Goal: Transaction & Acquisition: Purchase product/service

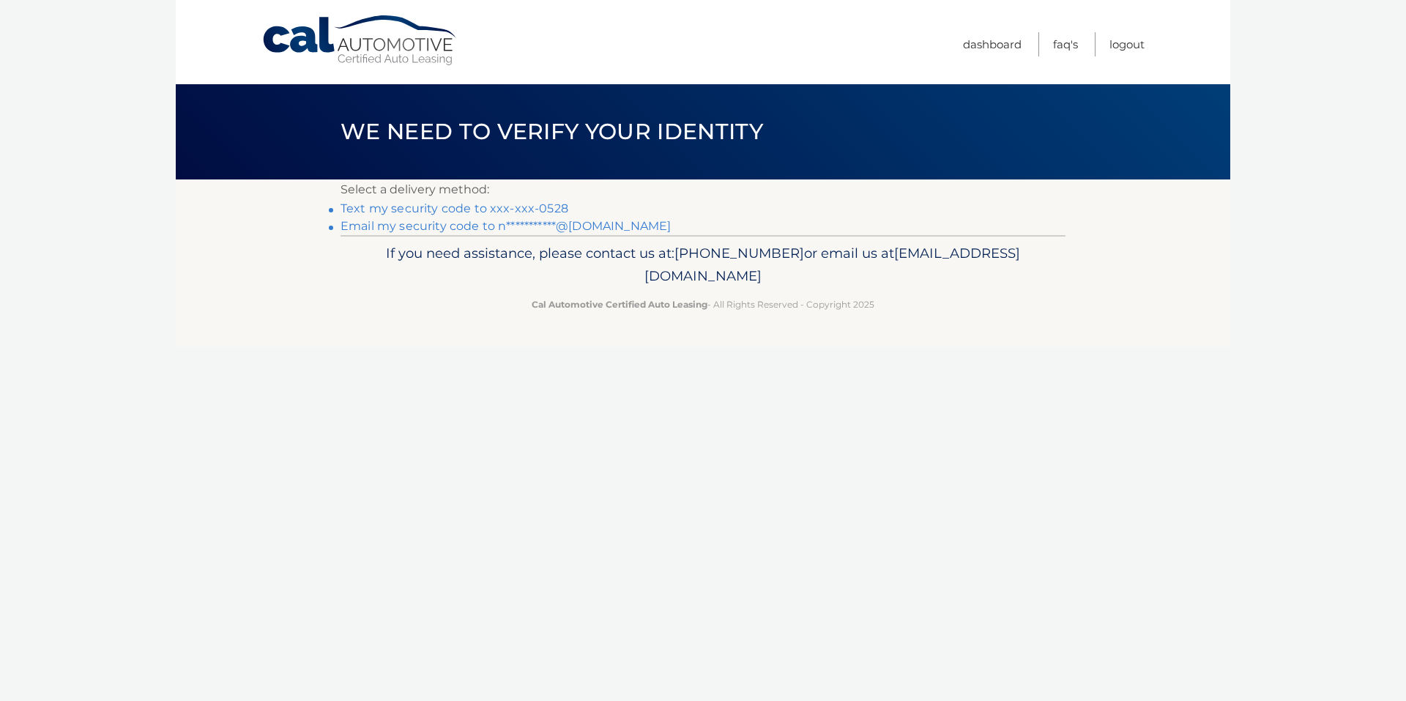
click at [542, 206] on link "Text my security code to xxx-xxx-0528" at bounding box center [455, 208] width 228 height 14
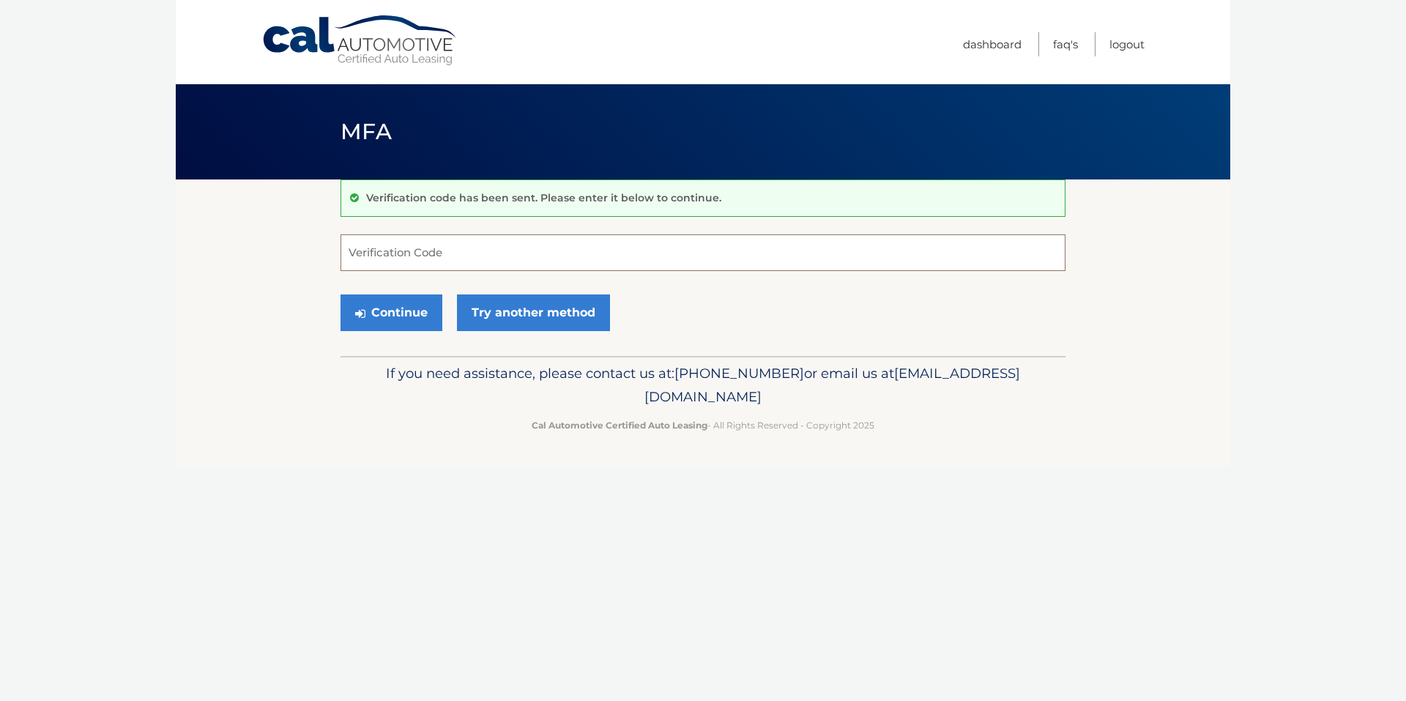
click at [655, 252] on input "Verification Code" at bounding box center [703, 252] width 725 height 37
type input "596563"
click at [424, 306] on button "Continue" at bounding box center [392, 312] width 102 height 37
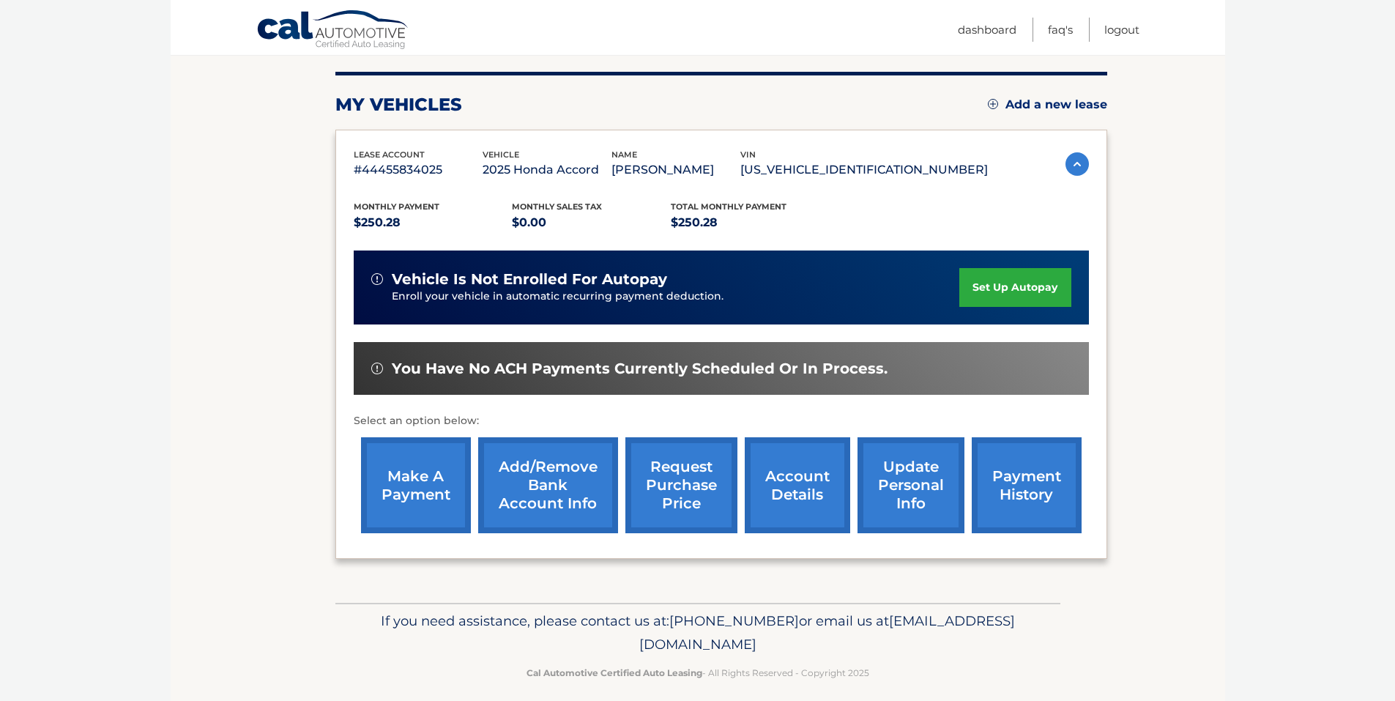
scroll to position [187, 0]
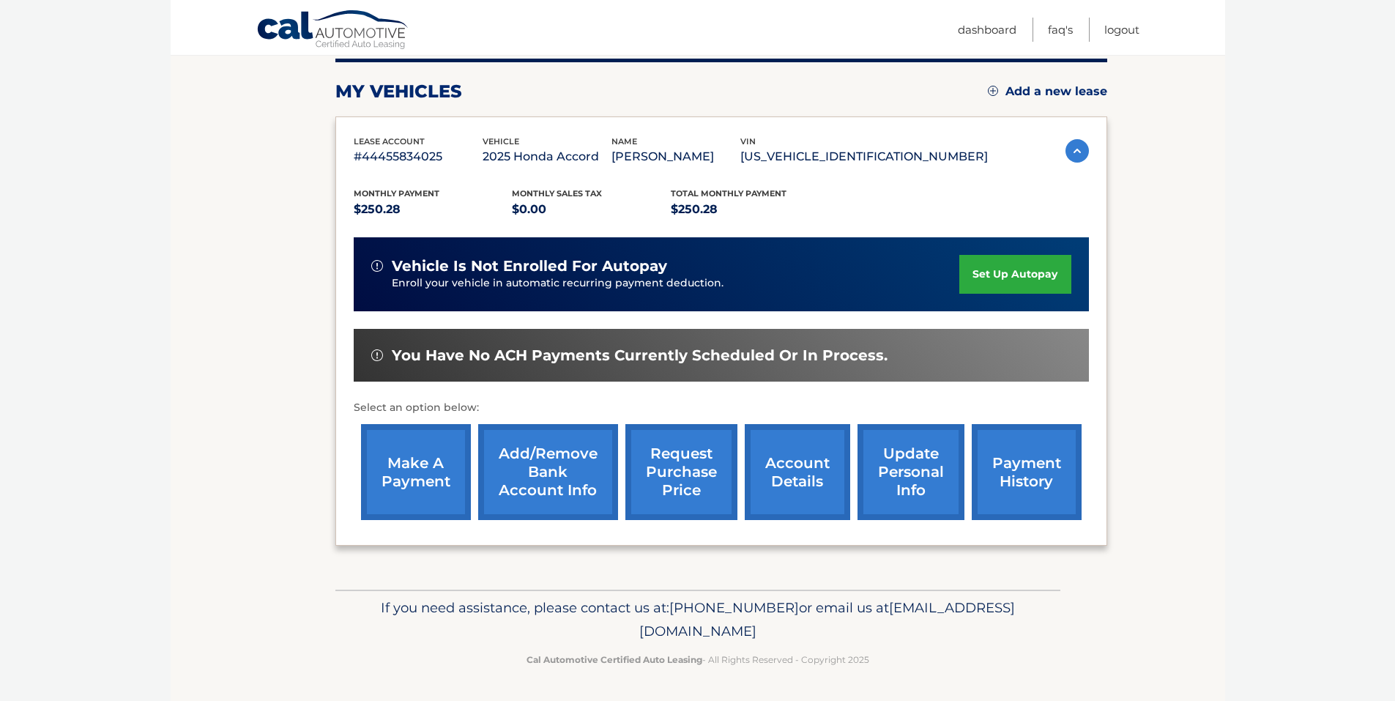
click at [414, 494] on link "make a payment" at bounding box center [416, 472] width 110 height 96
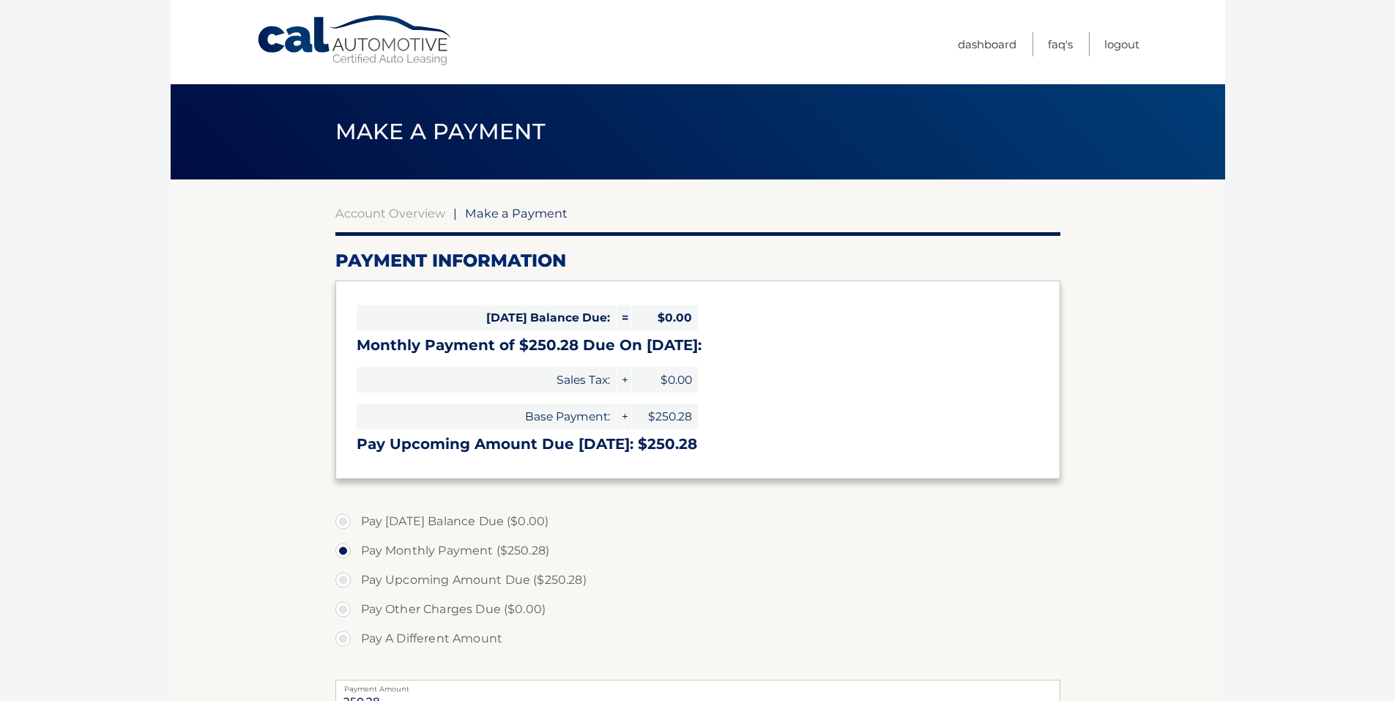
select select "MzM4MjAyMDUtZTkwYi00NDJlLWI5MjAtOTM5NWExMjhjZjdl"
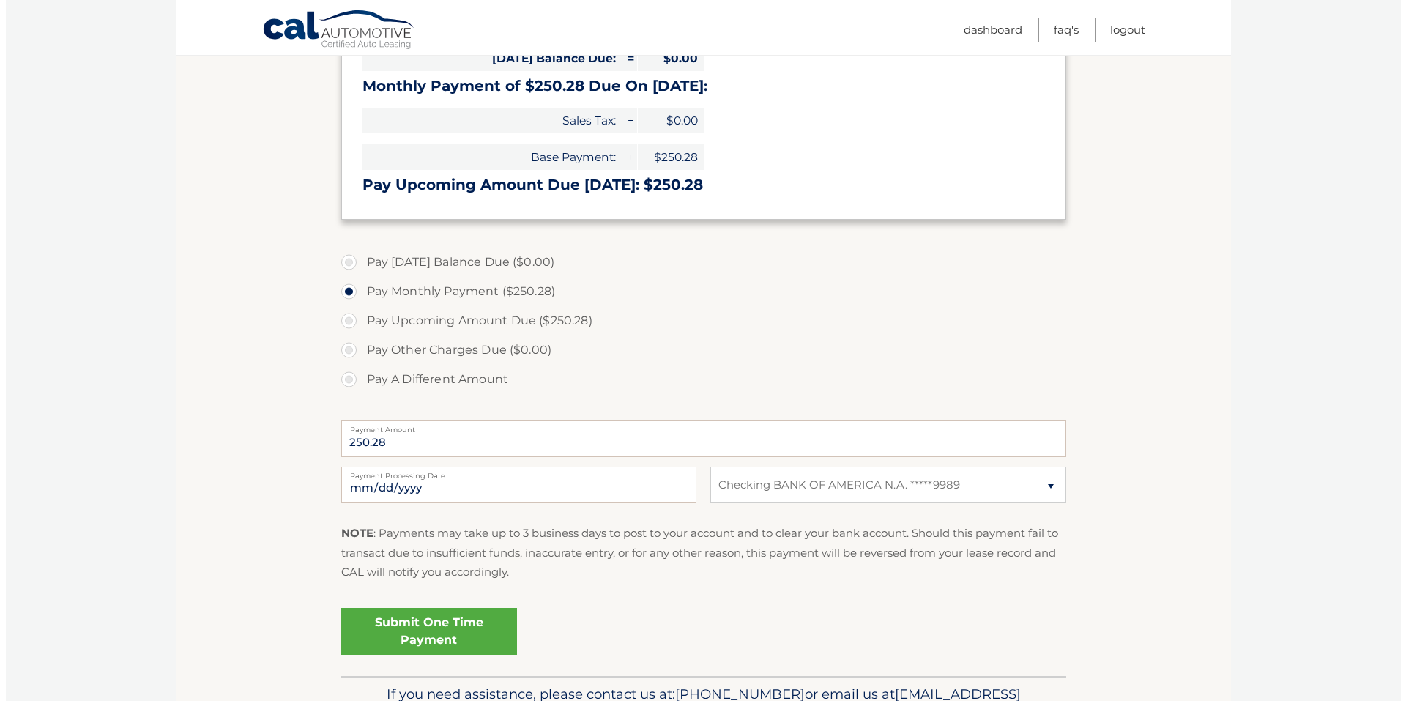
scroll to position [293, 0]
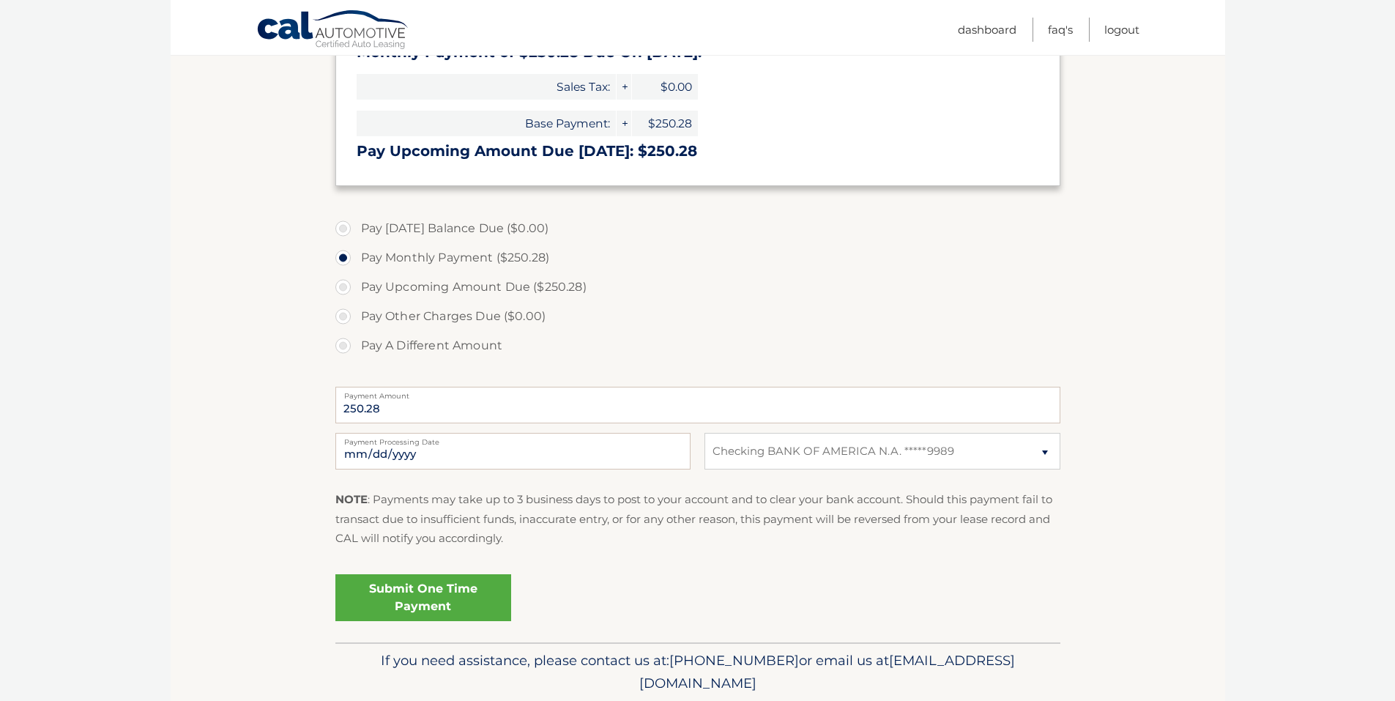
click at [619, 444] on label "Payment Processing Date" at bounding box center [512, 439] width 355 height 12
click at [619, 444] on input "2025-10-07" at bounding box center [512, 451] width 355 height 37
click at [383, 455] on input "2025-10-07" at bounding box center [512, 451] width 355 height 37
click at [444, 445] on input "2025-10-17" at bounding box center [512, 451] width 355 height 37
type input "2025-10-16"
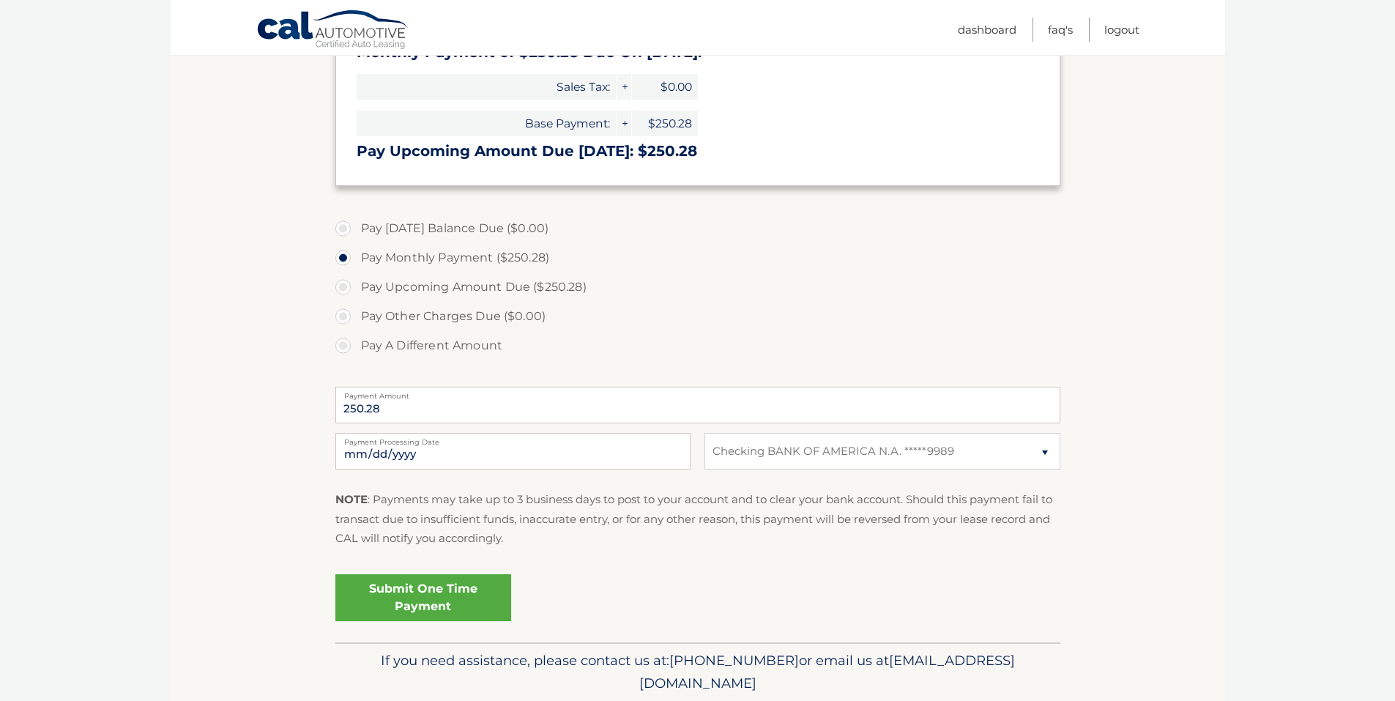
click at [450, 598] on link "Submit One Time Payment" at bounding box center [423, 597] width 176 height 47
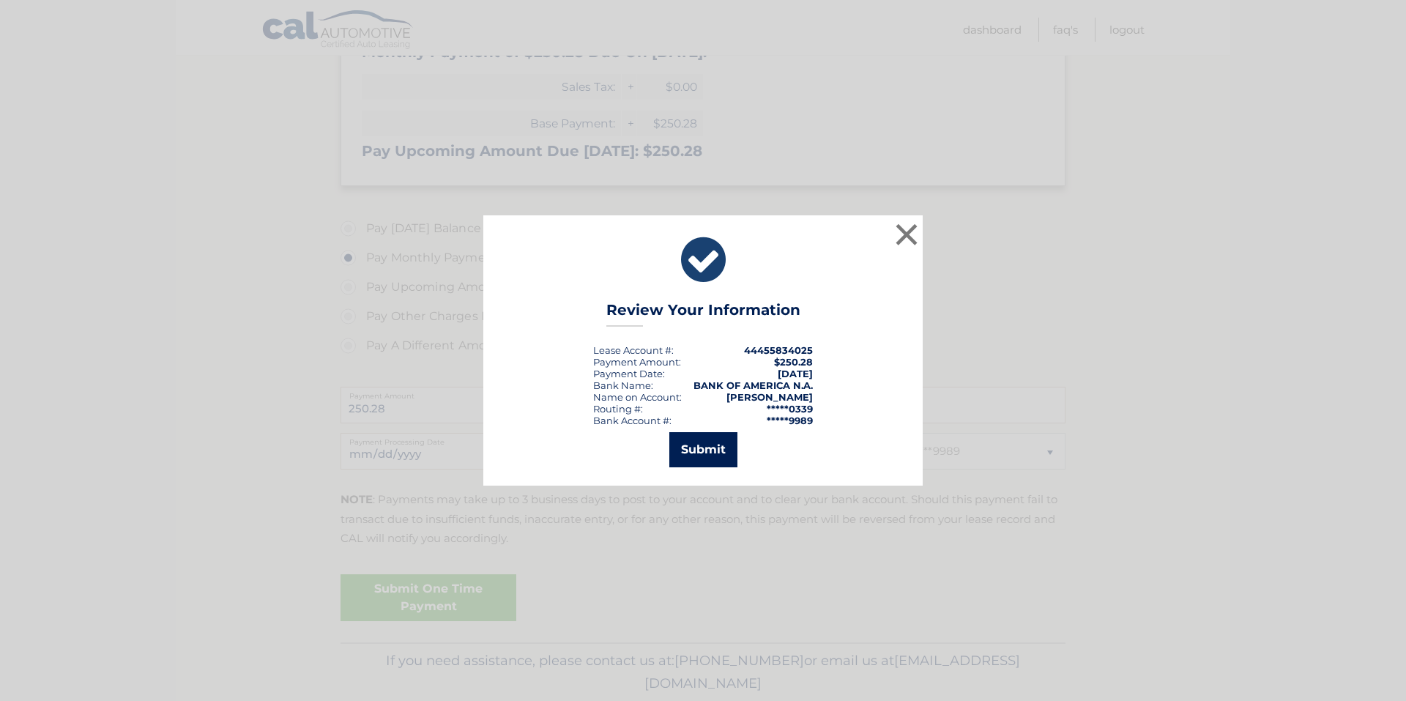
click at [721, 449] on button "Submit" at bounding box center [703, 449] width 68 height 35
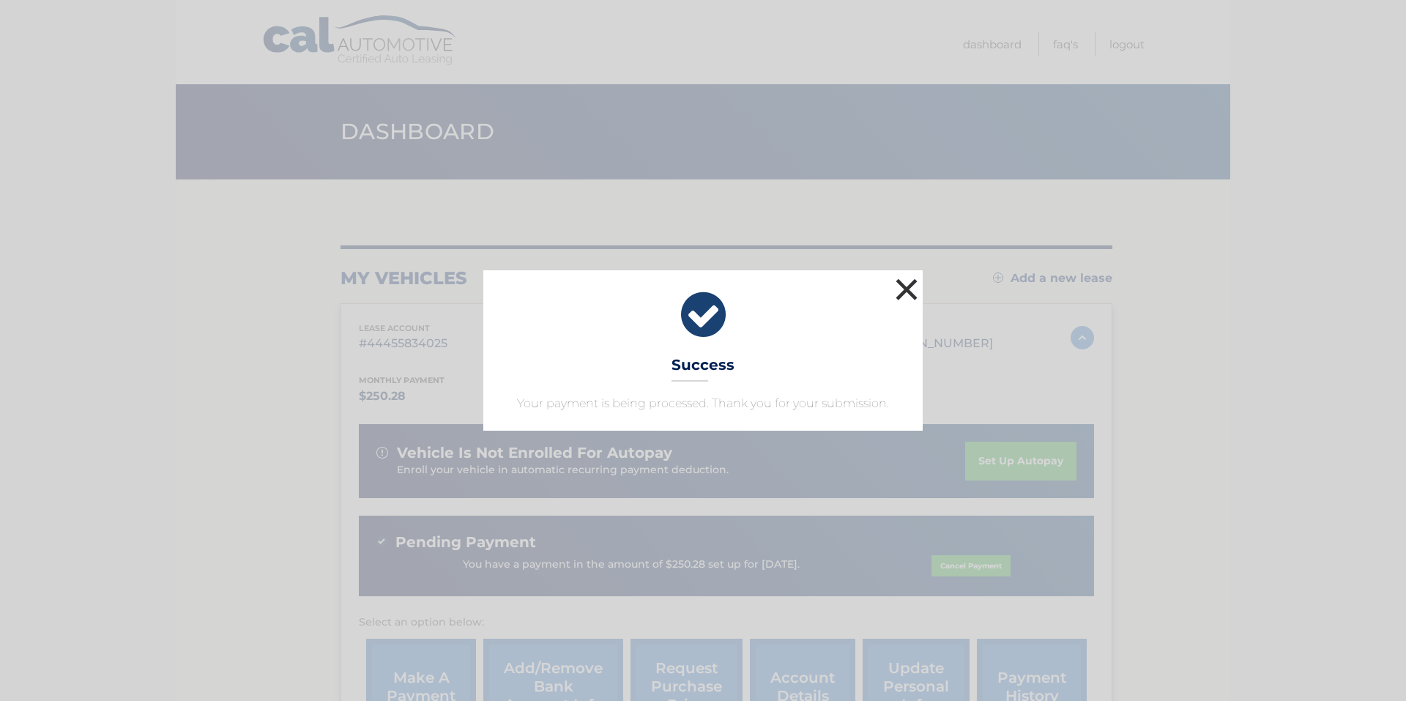
drag, startPoint x: 903, startPoint y: 282, endPoint x: 869, endPoint y: 286, distance: 33.9
click at [902, 282] on button "×" at bounding box center [906, 289] width 29 height 29
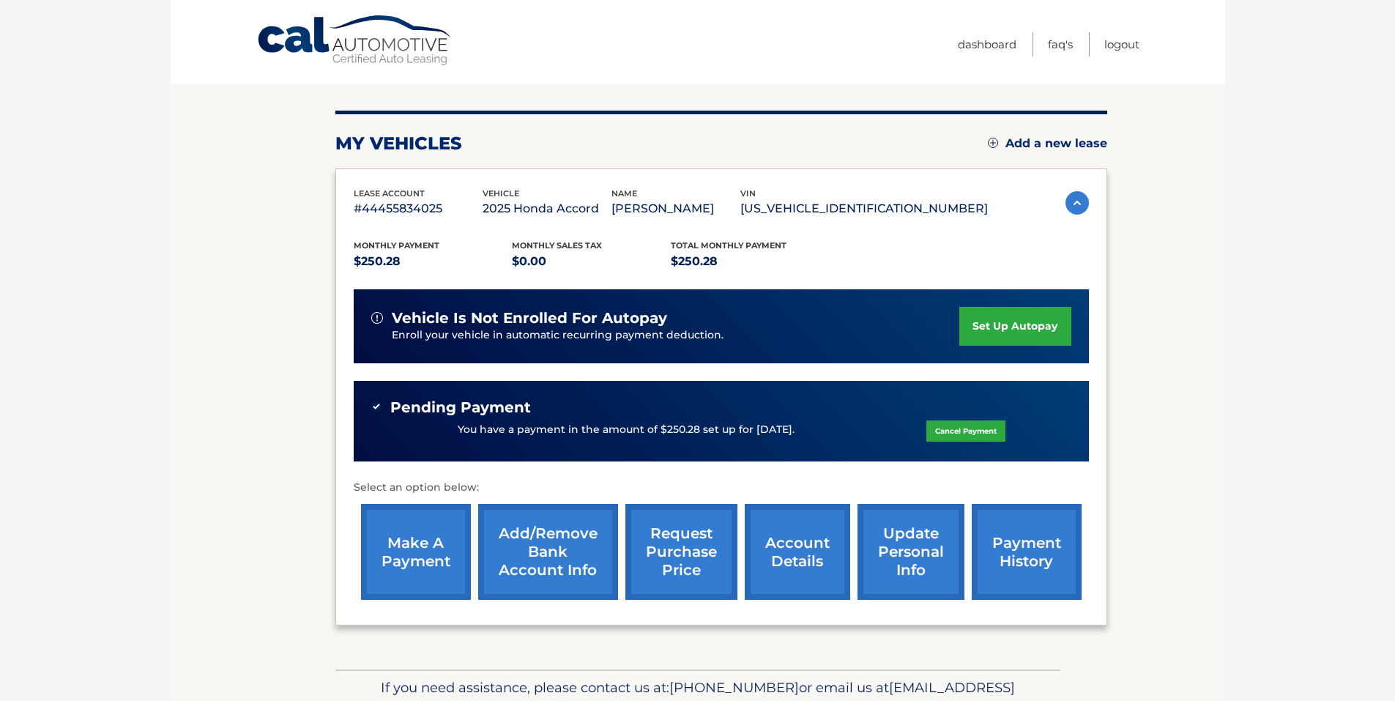
scroll to position [215, 0]
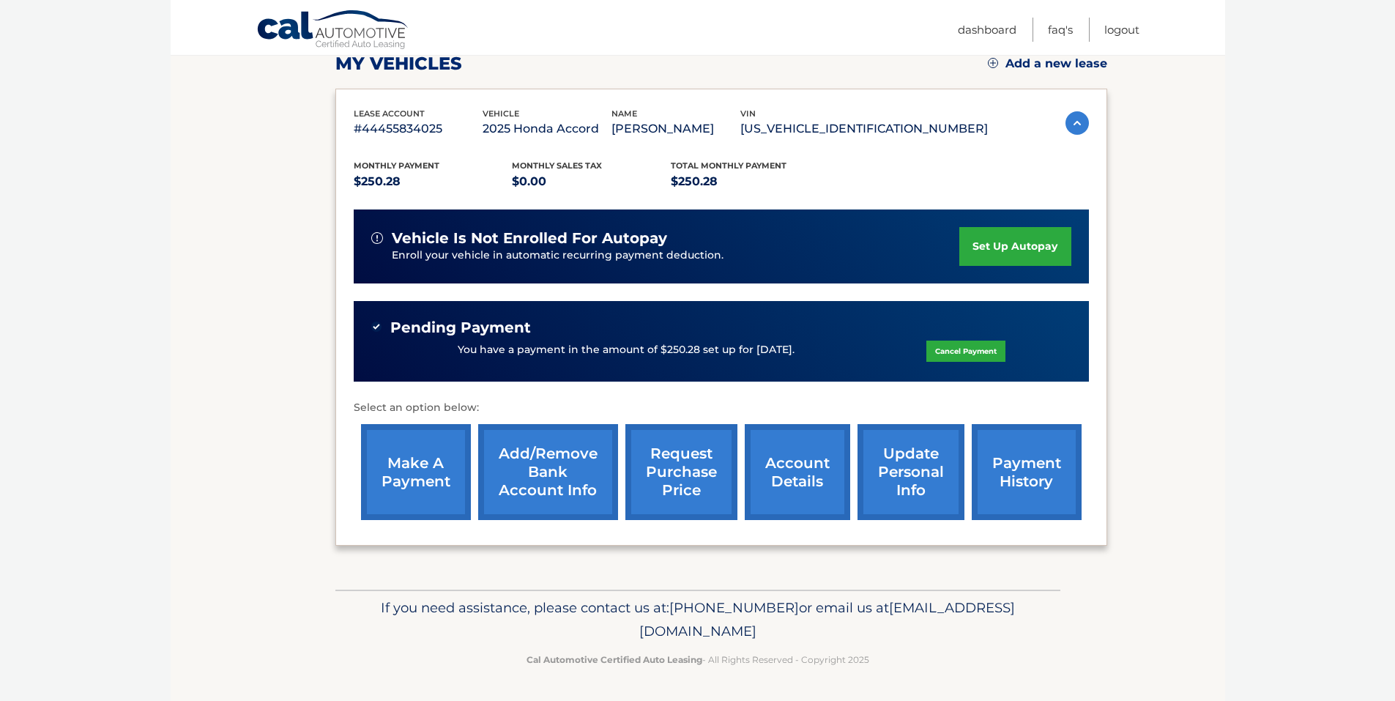
click at [806, 480] on link "account details" at bounding box center [797, 472] width 105 height 96
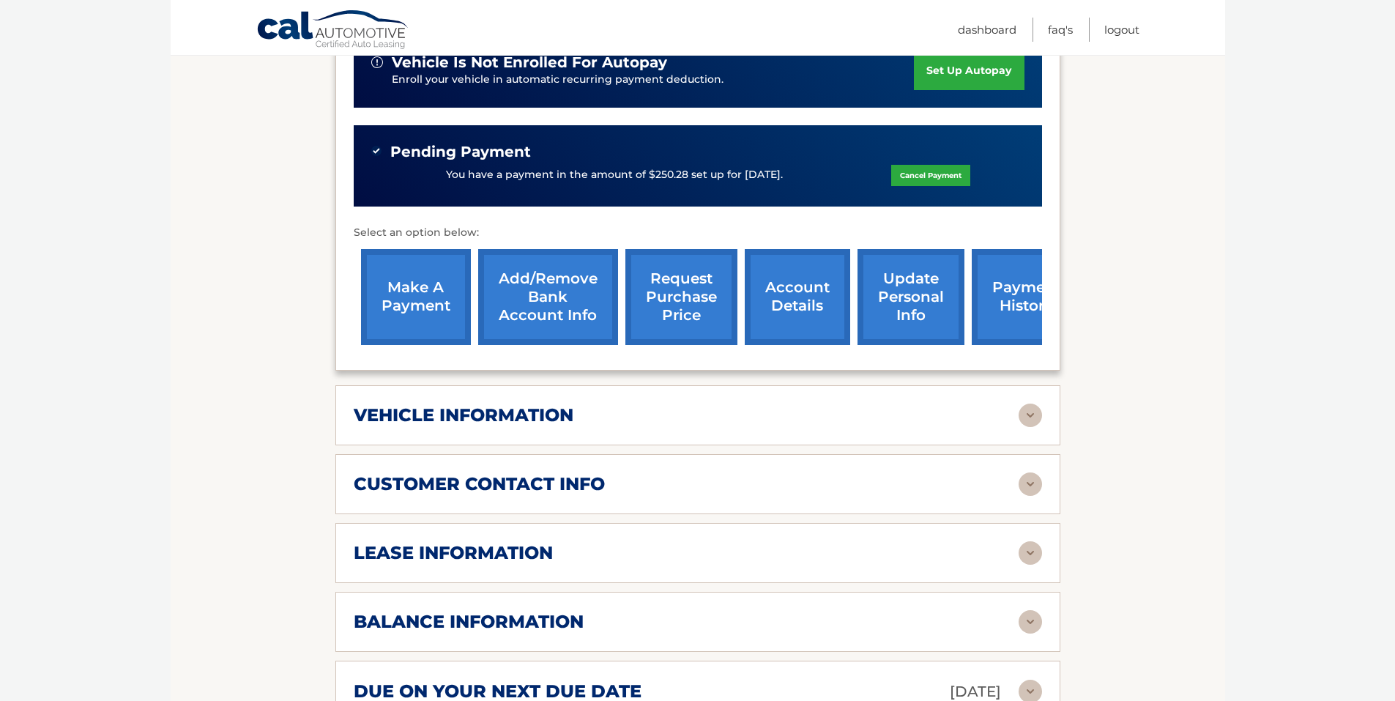
scroll to position [586, 0]
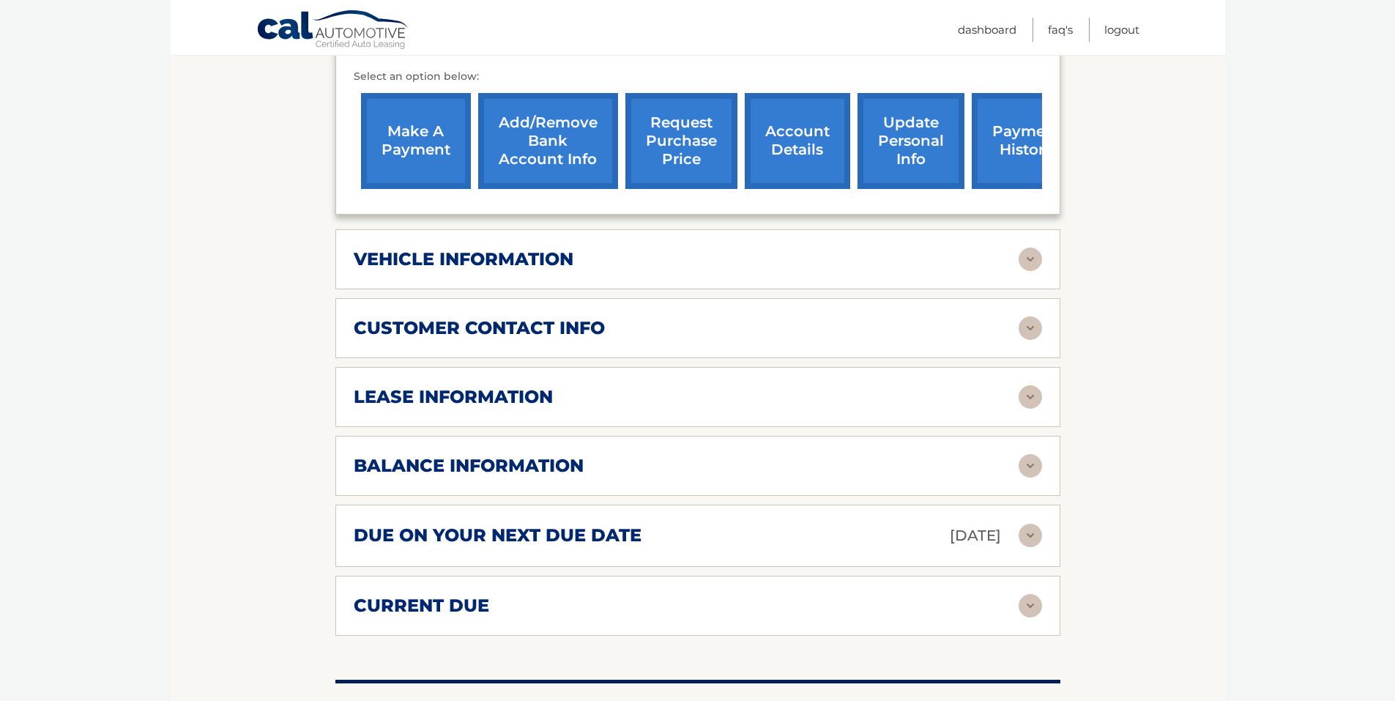
click at [1030, 385] on img at bounding box center [1030, 396] width 23 height 23
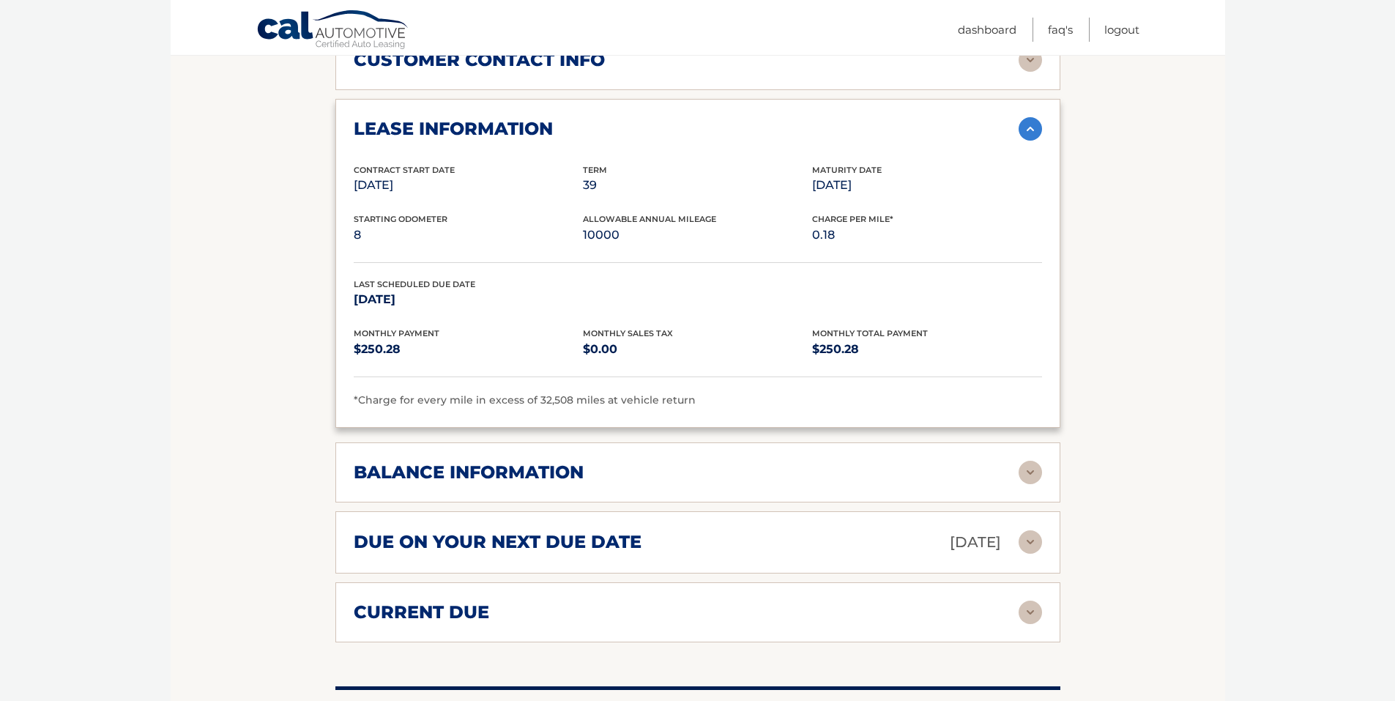
scroll to position [952, 0]
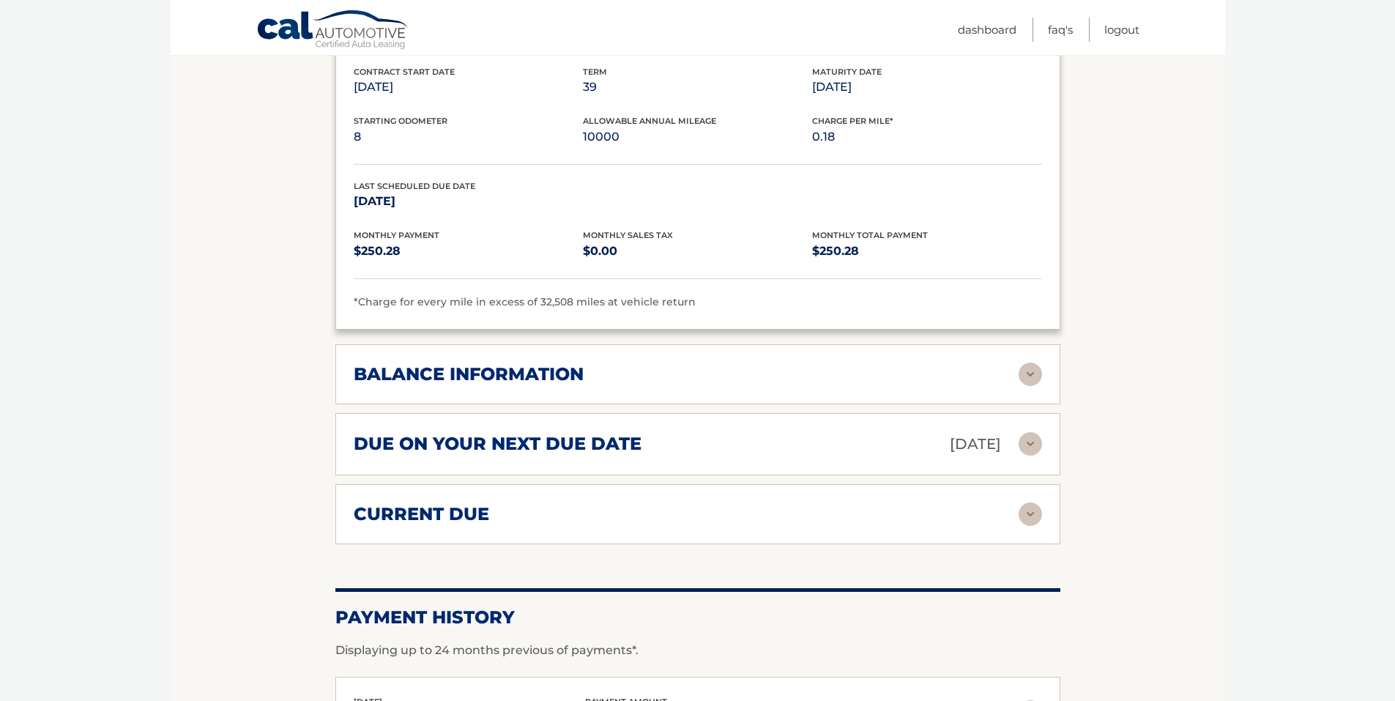
click at [1035, 432] on img at bounding box center [1030, 443] width 23 height 23
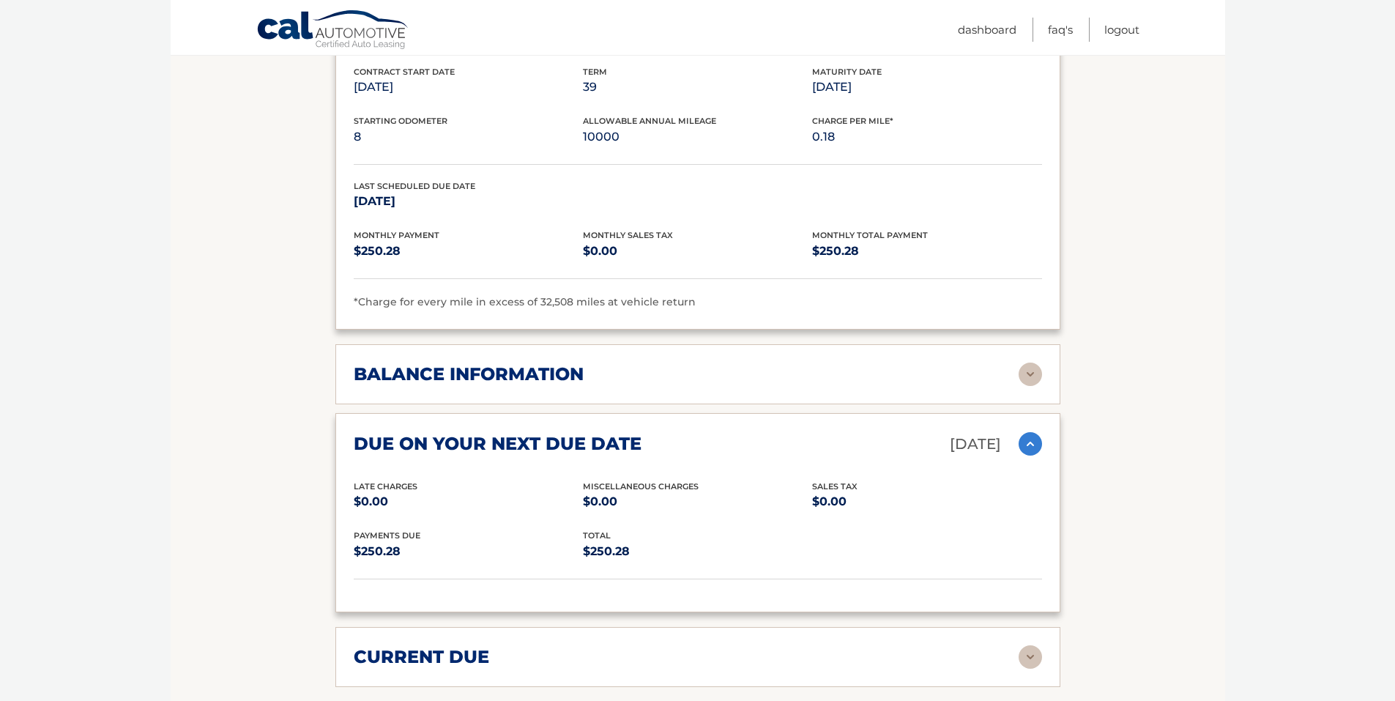
scroll to position [879, 0]
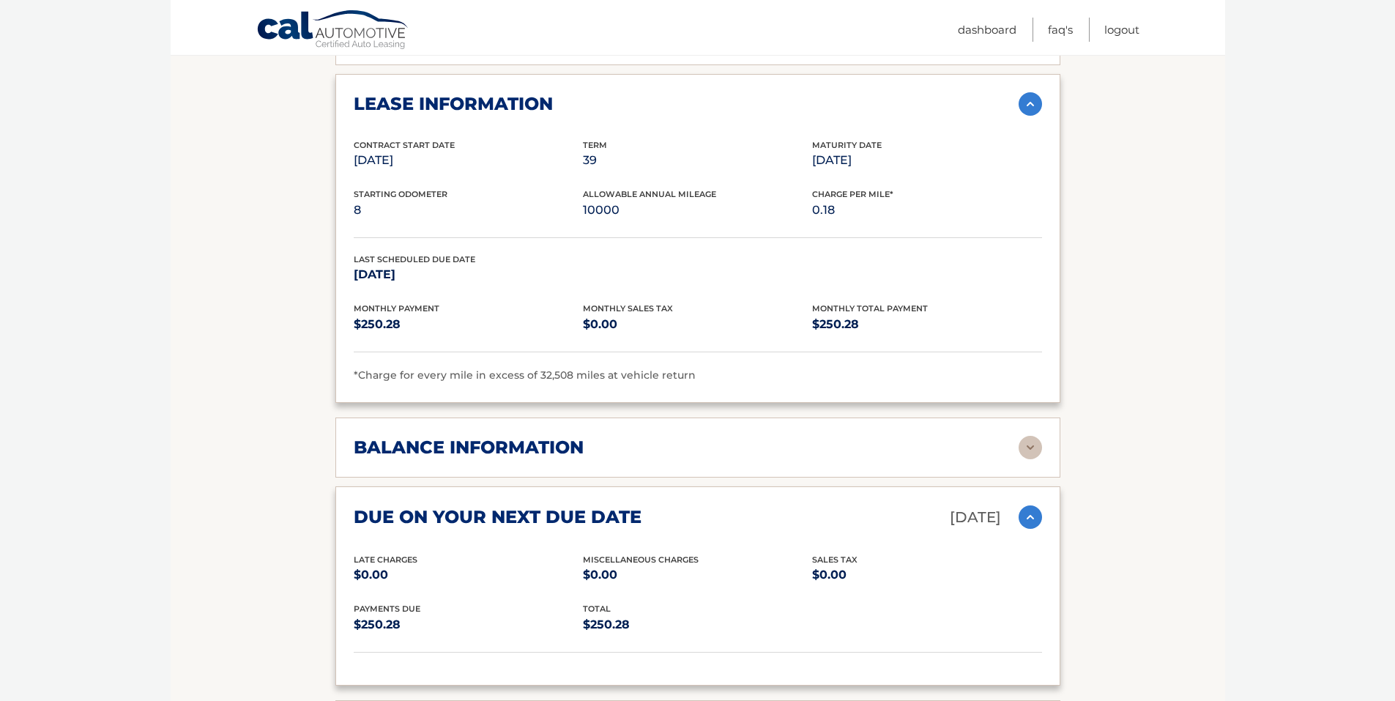
click at [1030, 436] on img at bounding box center [1030, 447] width 23 height 23
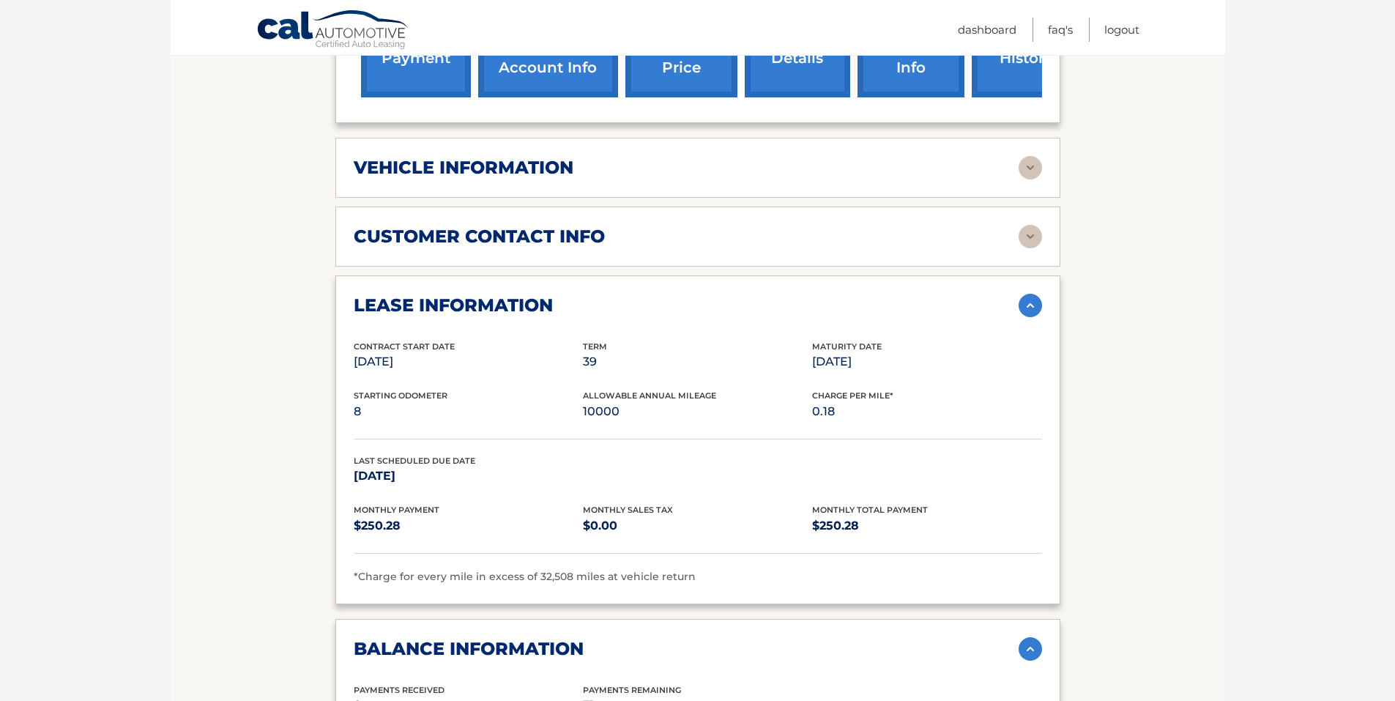
scroll to position [586, 0]
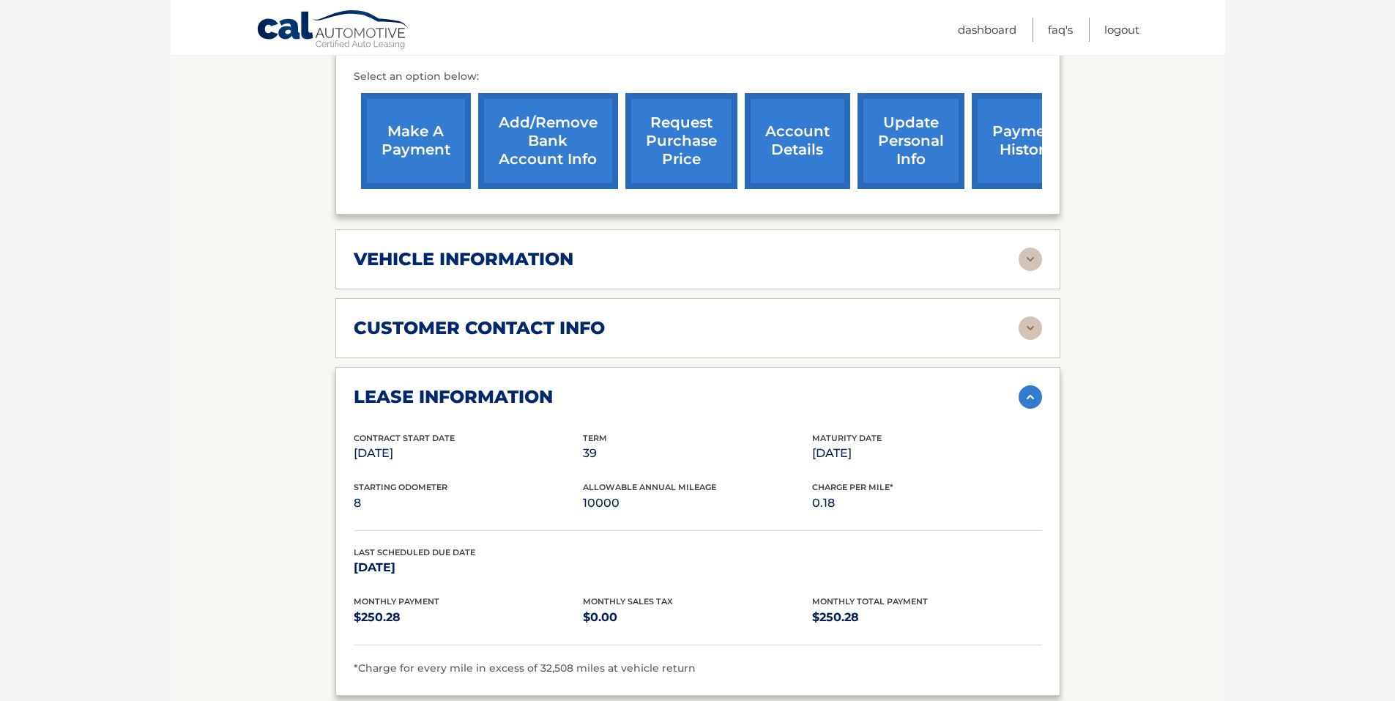
click at [1038, 316] on img at bounding box center [1030, 327] width 23 height 23
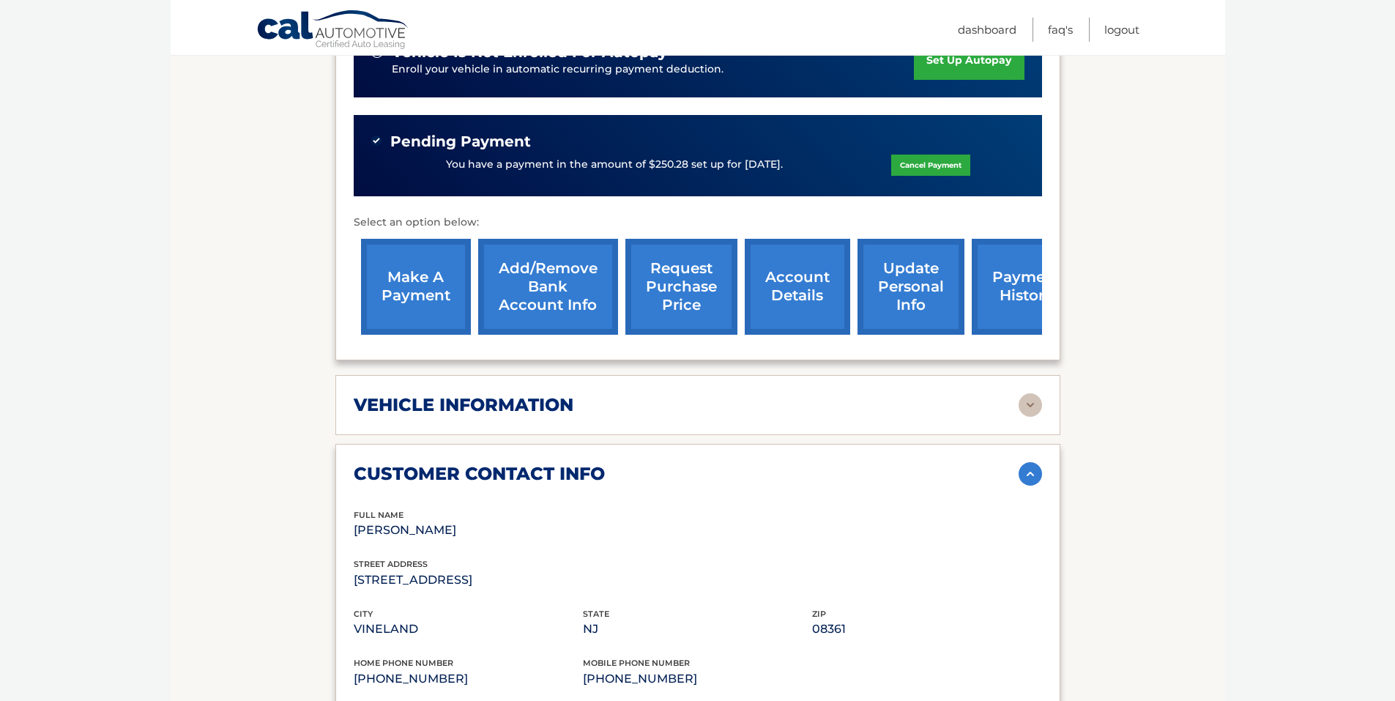
scroll to position [439, 0]
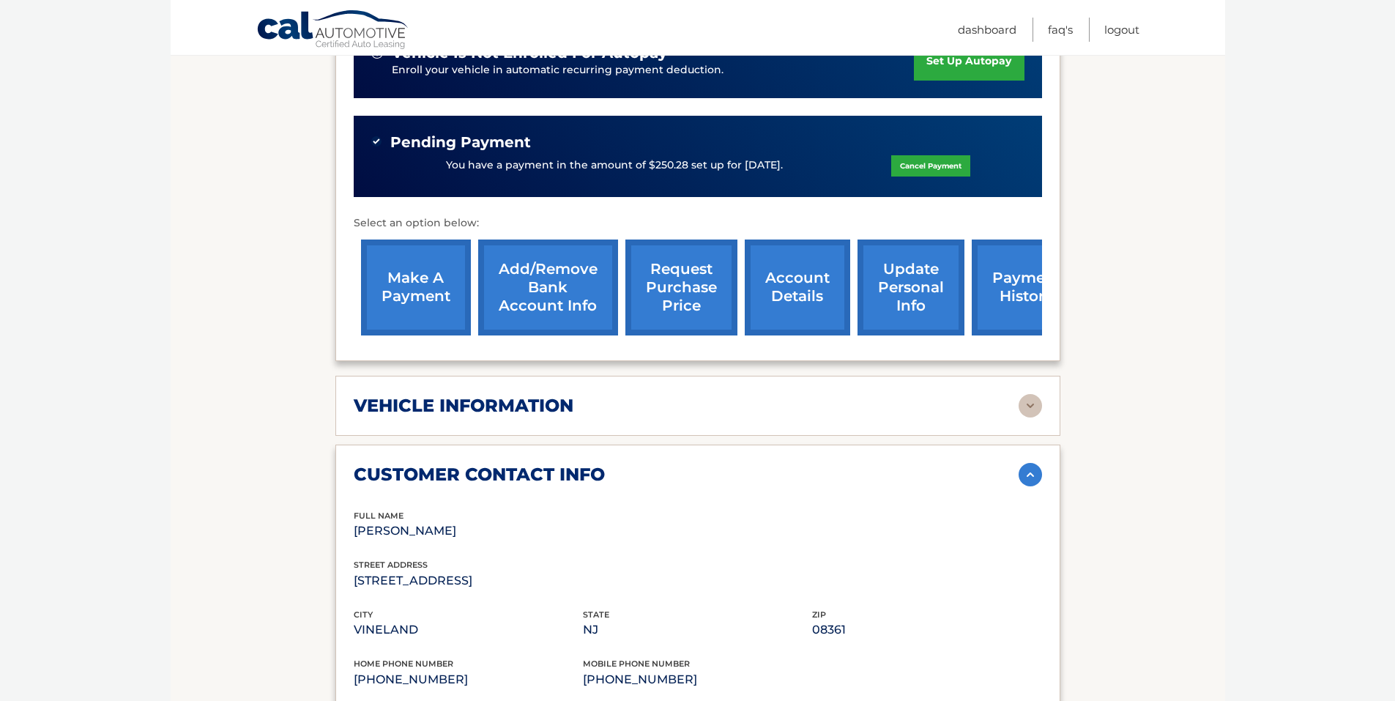
click at [510, 395] on h2 "vehicle information" at bounding box center [464, 406] width 220 height 22
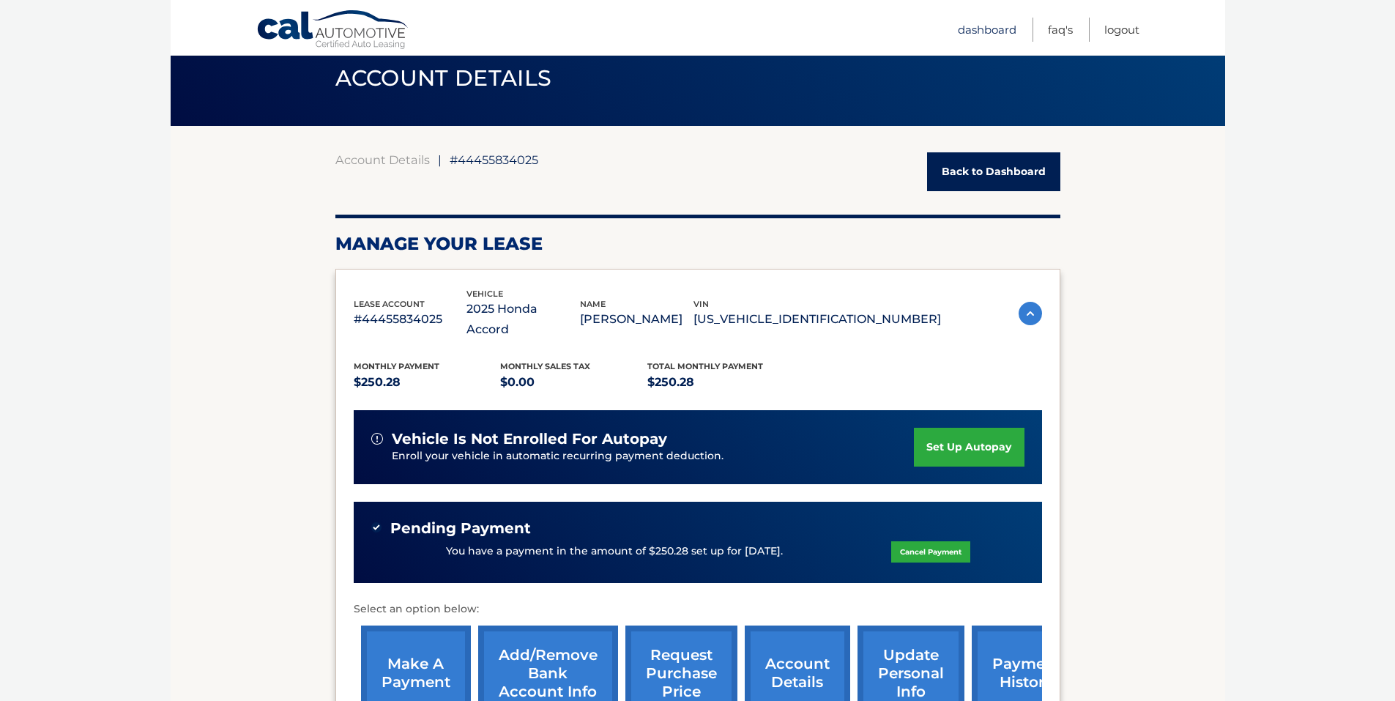
scroll to position [0, 0]
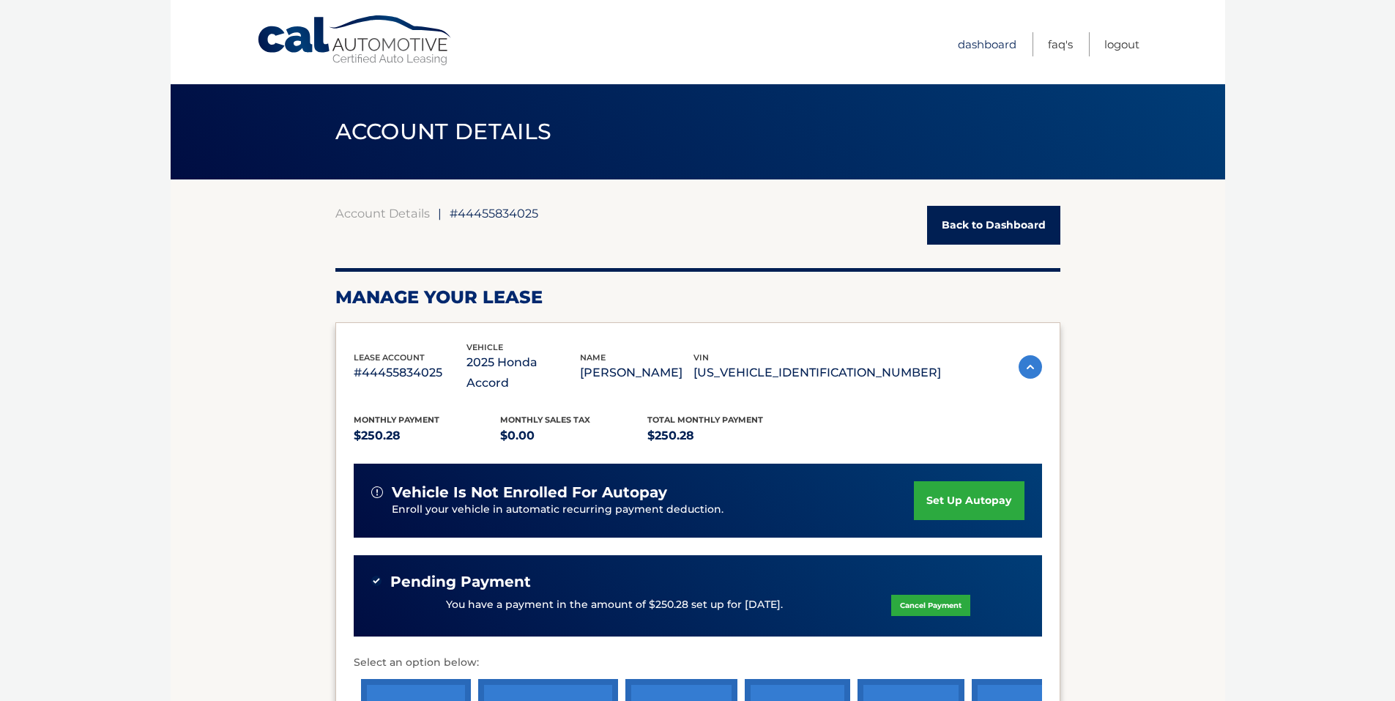
click at [988, 43] on link "Dashboard" at bounding box center [987, 44] width 59 height 24
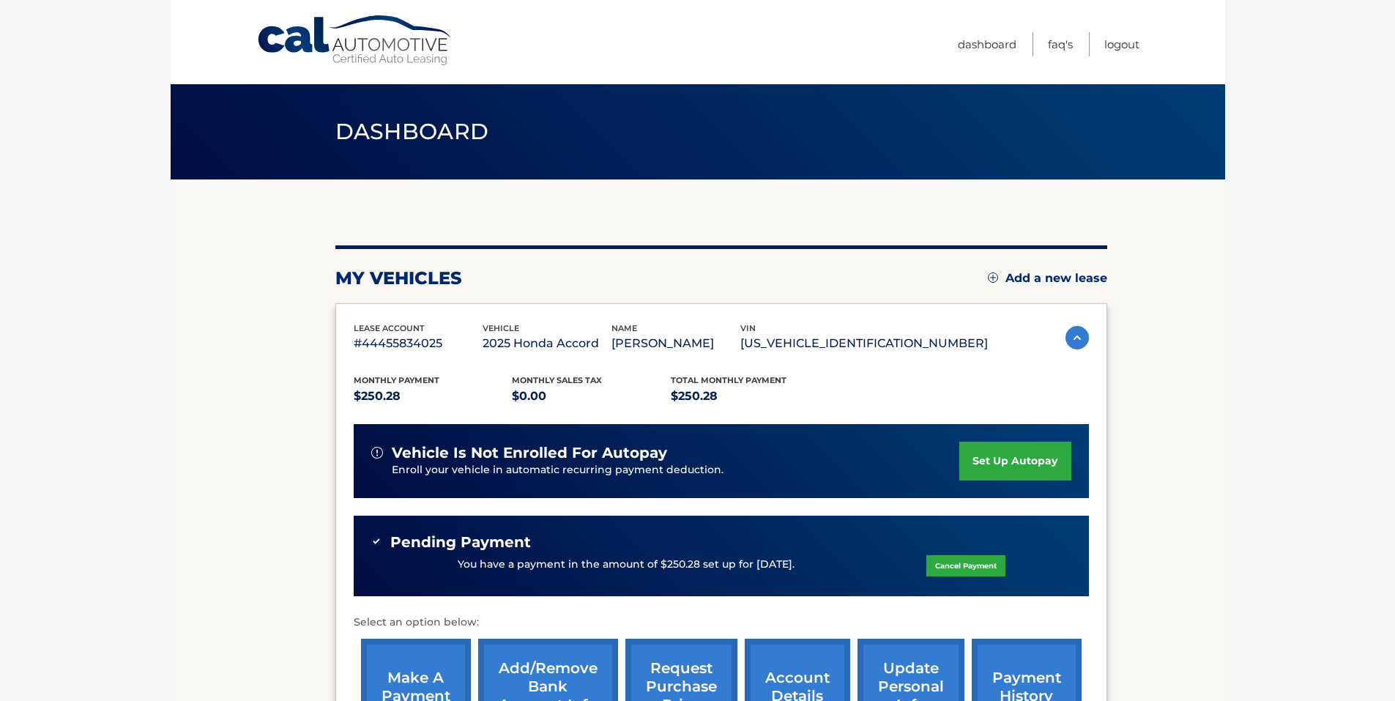
click at [381, 50] on link "Cal Automotive" at bounding box center [355, 41] width 198 height 52
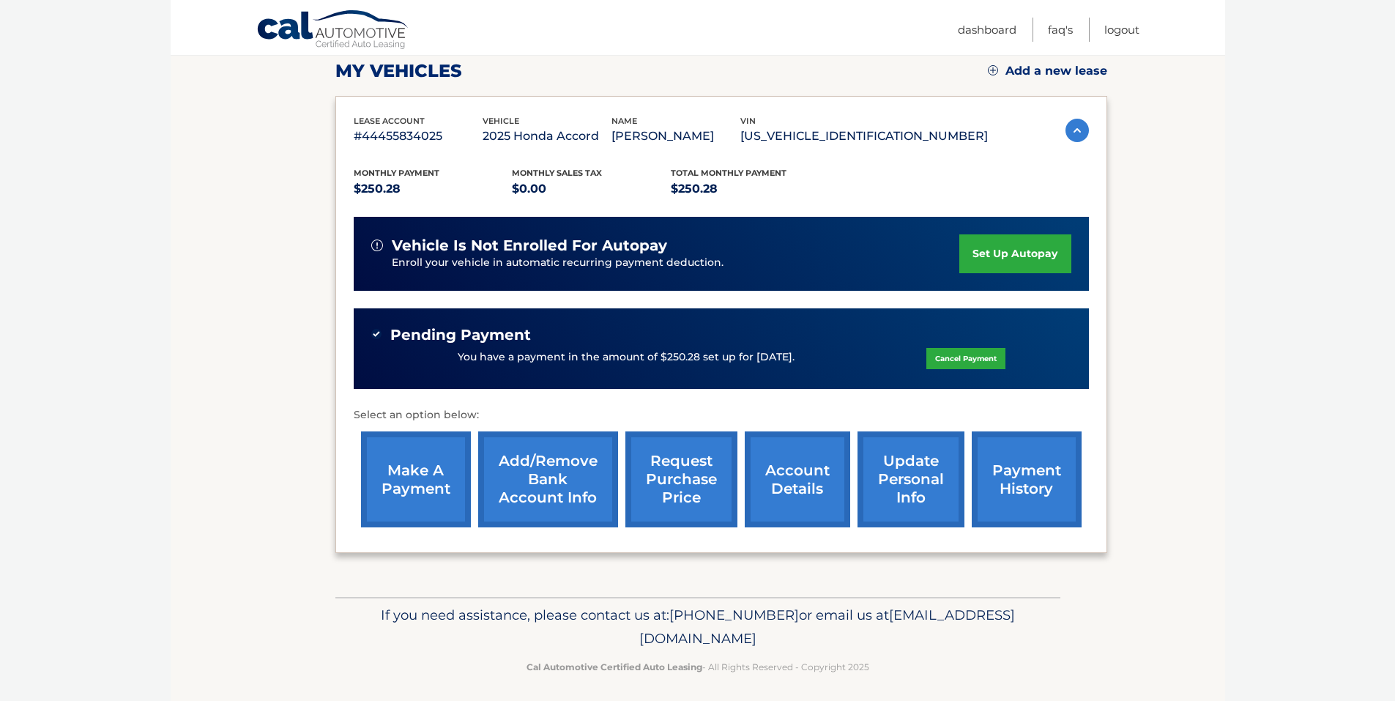
scroll to position [215, 0]
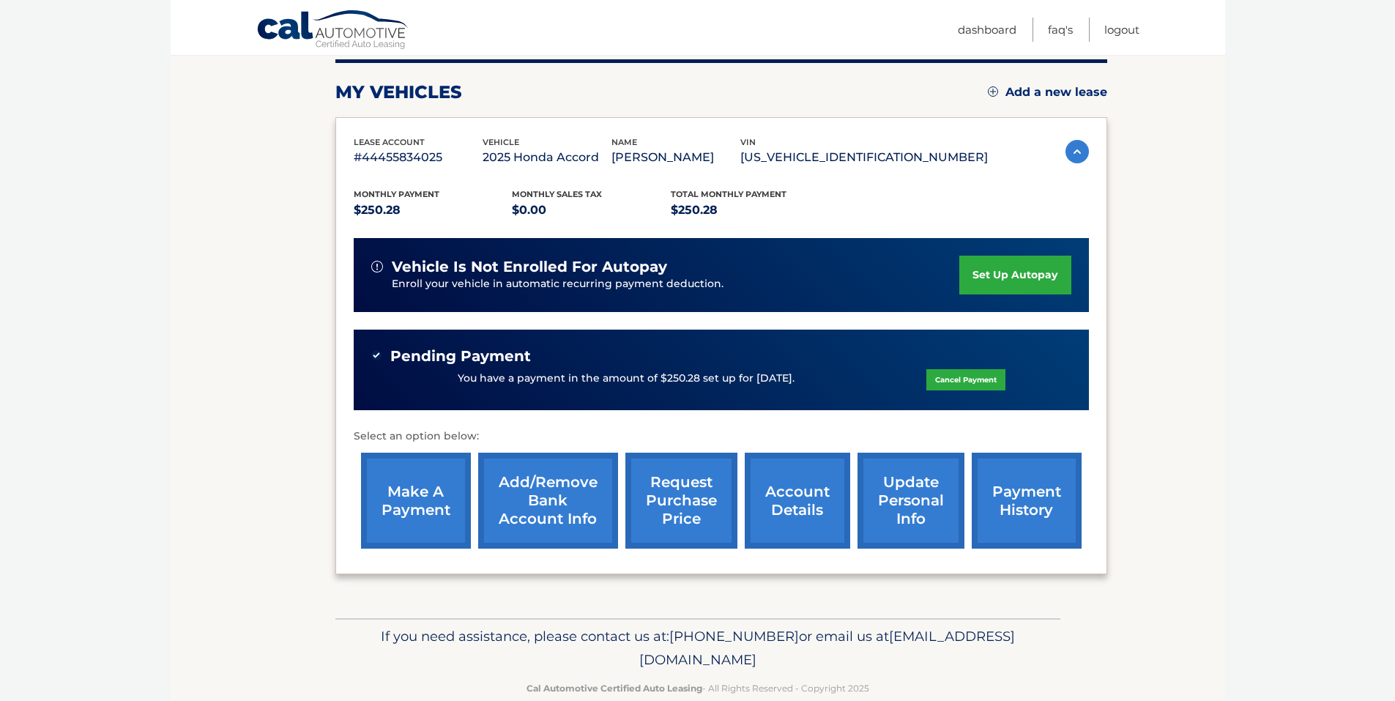
scroll to position [215, 0]
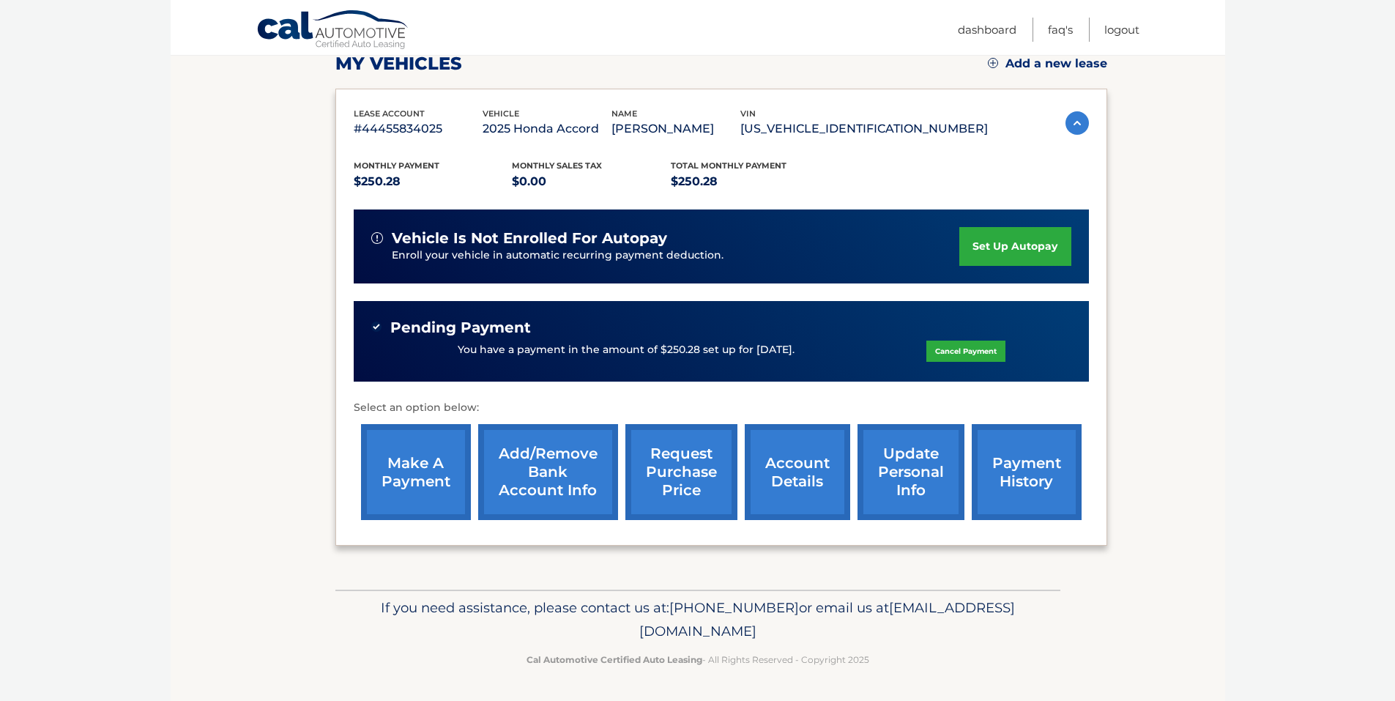
click at [1004, 473] on link "payment history" at bounding box center [1027, 472] width 110 height 96
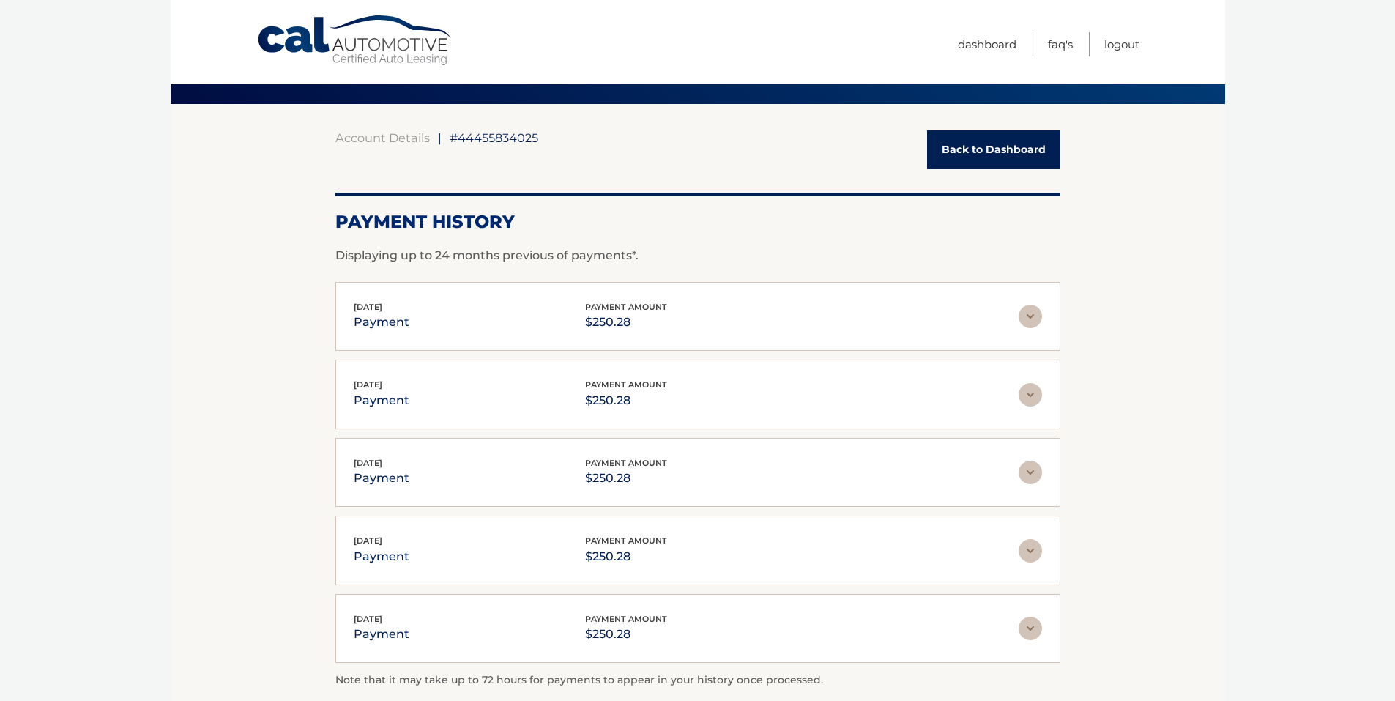
scroll to position [146, 0]
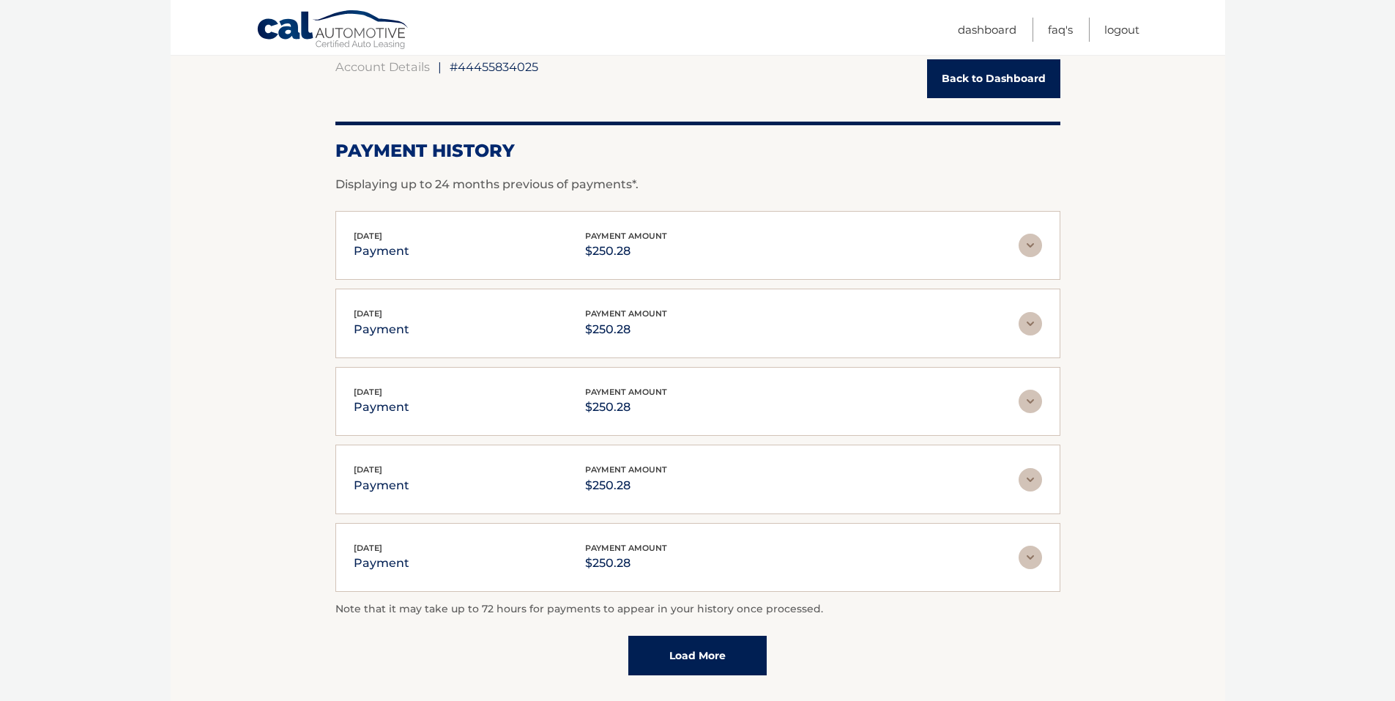
click at [1027, 244] on img at bounding box center [1030, 245] width 23 height 23
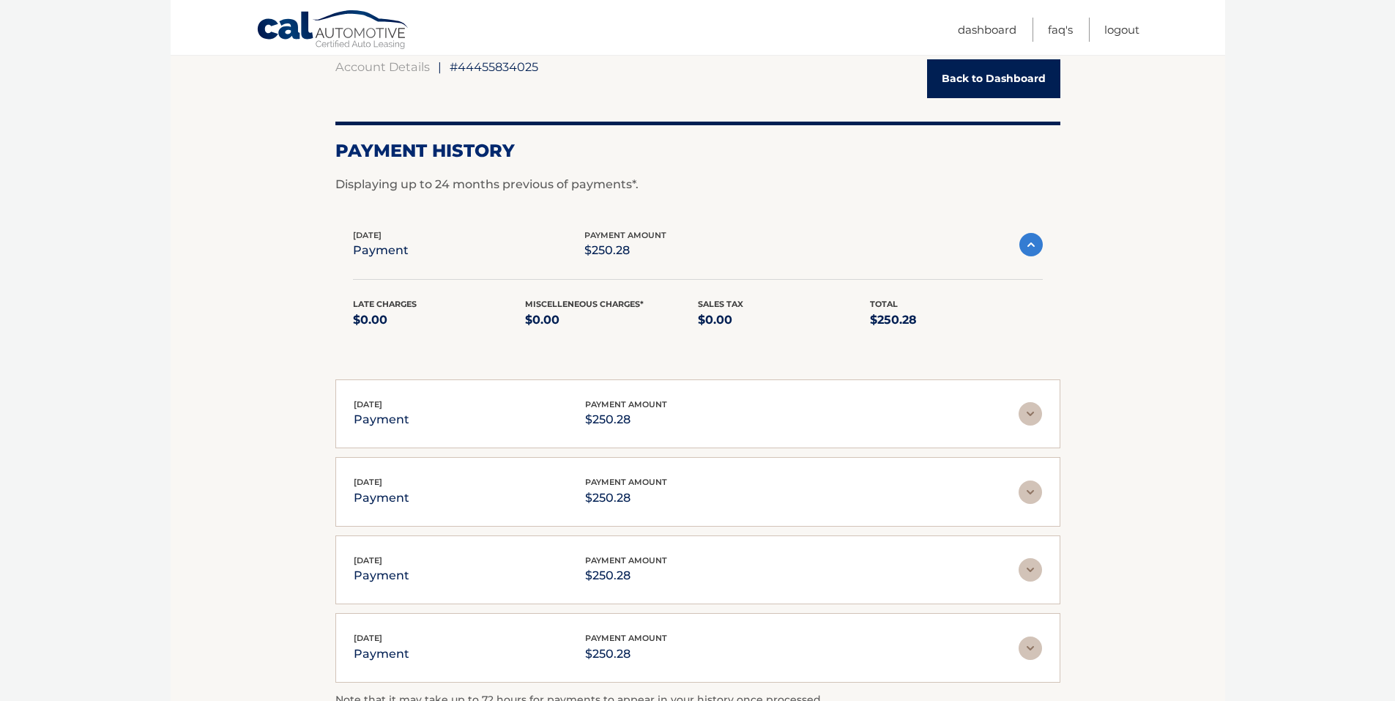
click at [1027, 244] on img at bounding box center [1030, 244] width 23 height 23
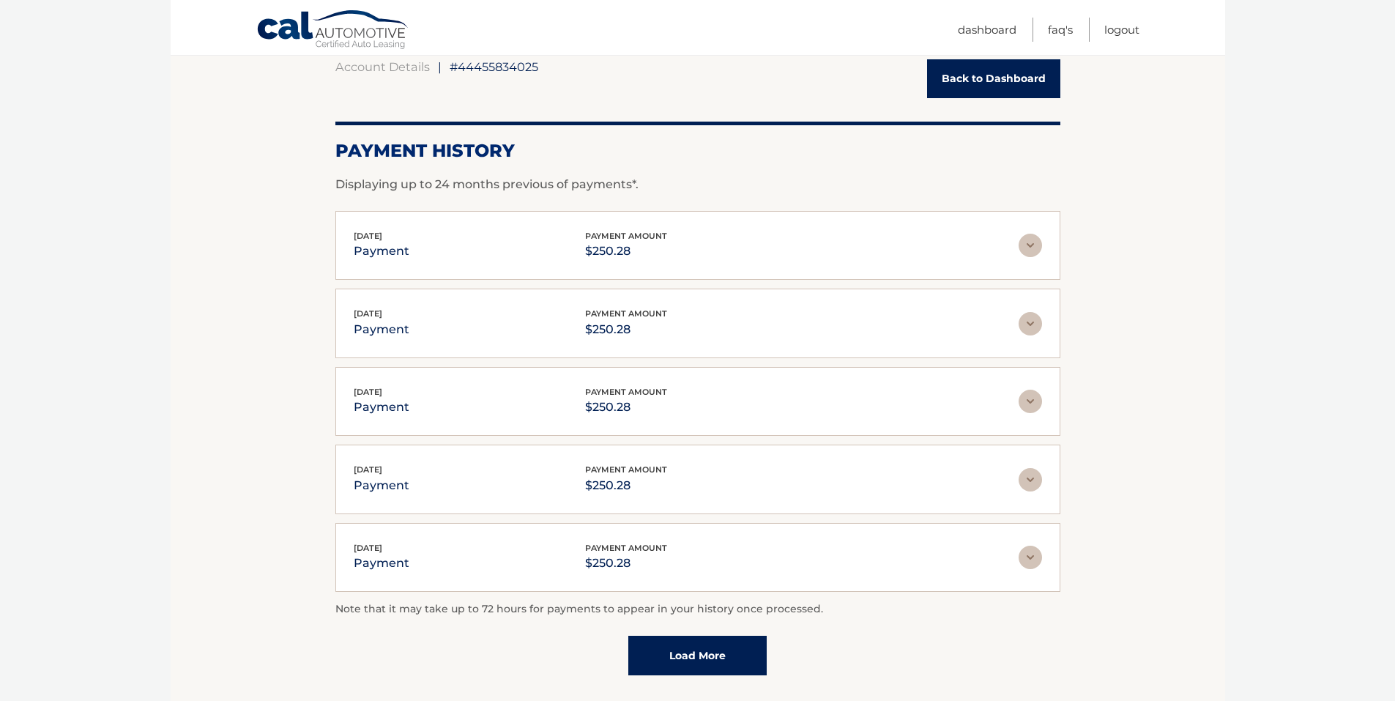
click at [645, 655] on link "Load More" at bounding box center [697, 656] width 138 height 40
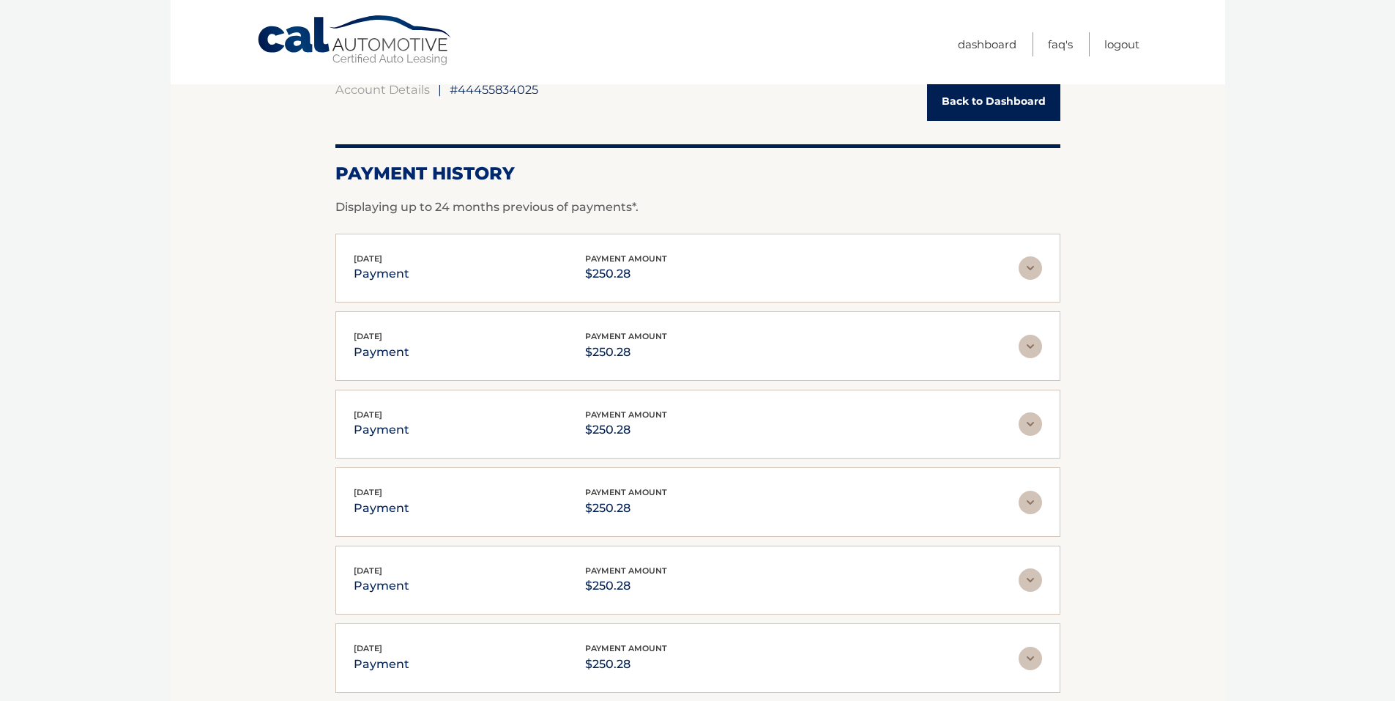
scroll to position [0, 0]
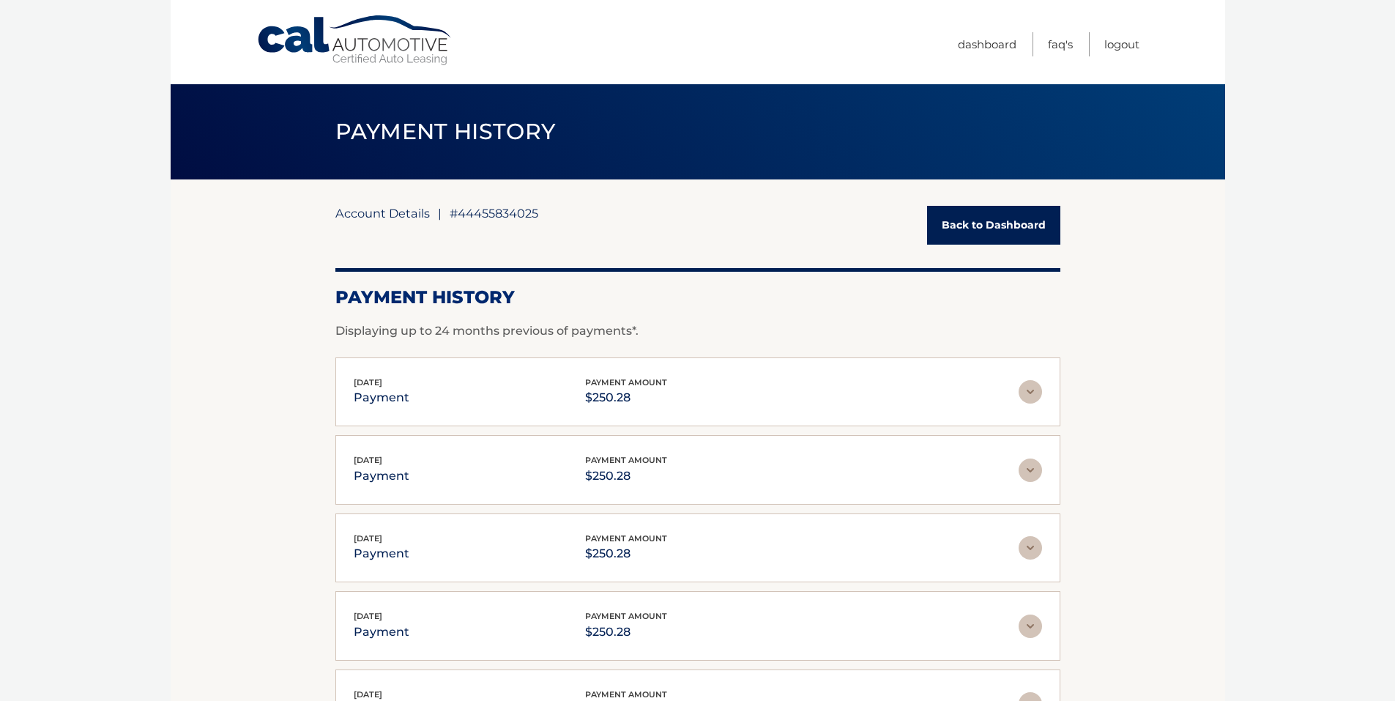
click at [416, 207] on link "Account Details" at bounding box center [382, 213] width 94 height 15
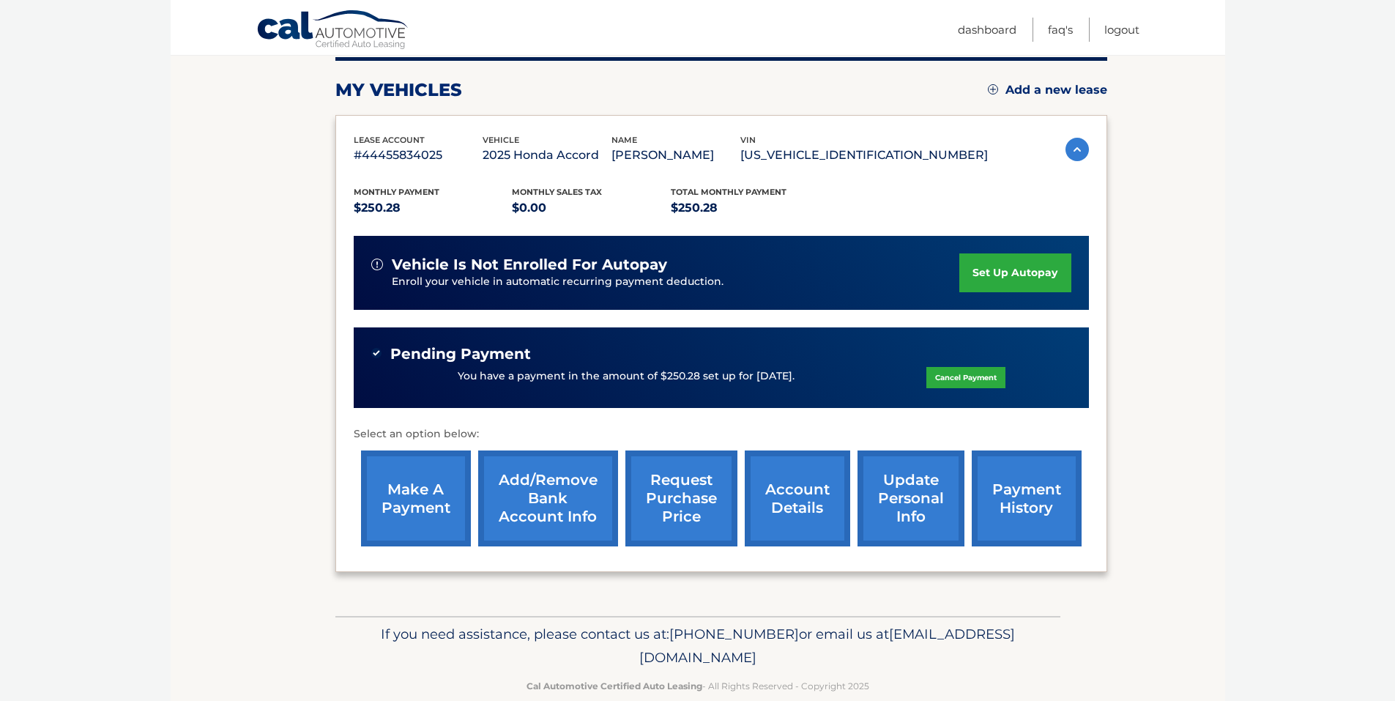
scroll to position [215, 0]
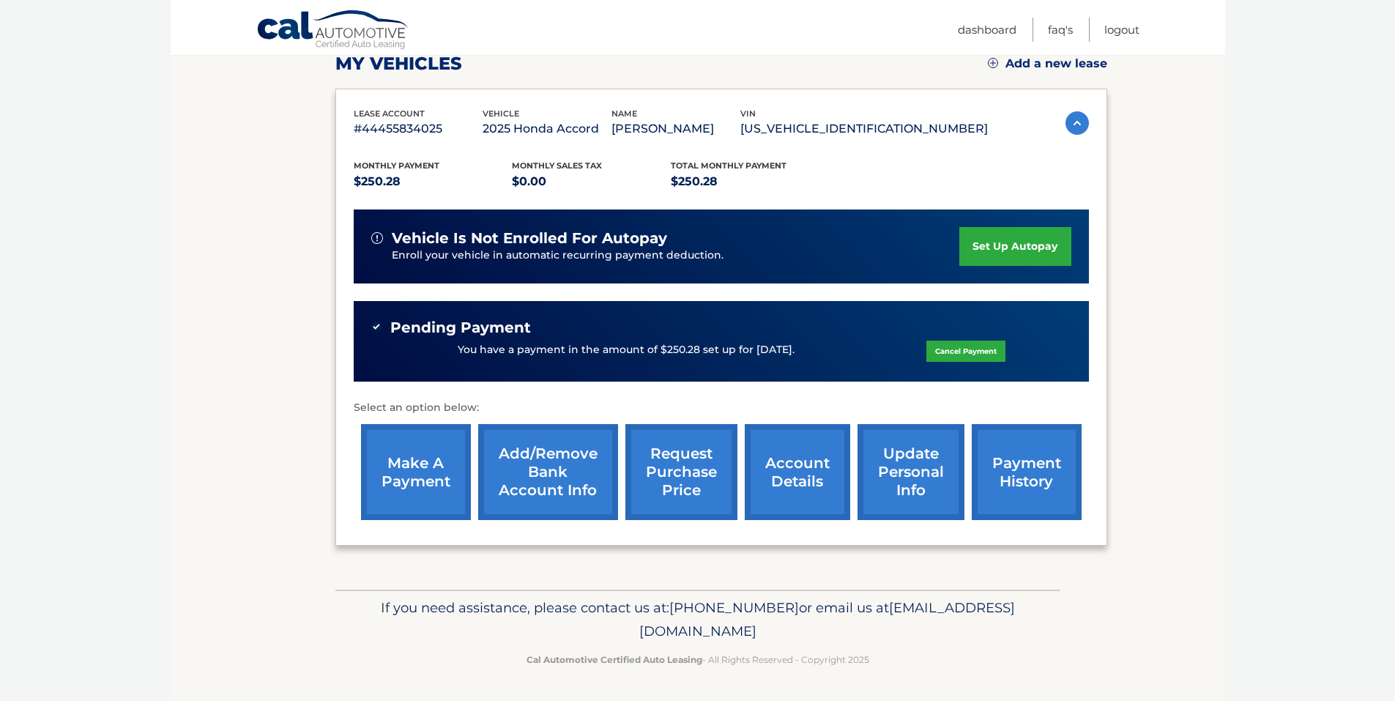
click at [808, 490] on link "account details" at bounding box center [797, 472] width 105 height 96
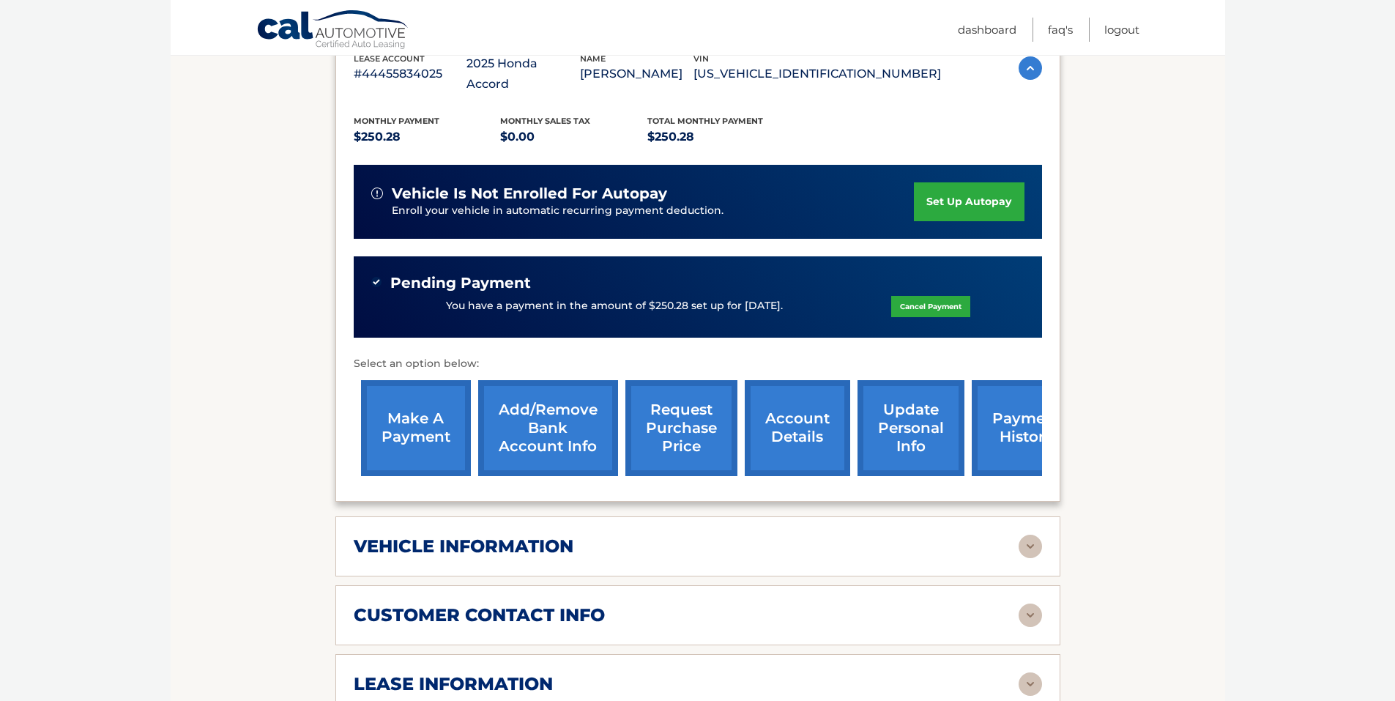
scroll to position [120, 0]
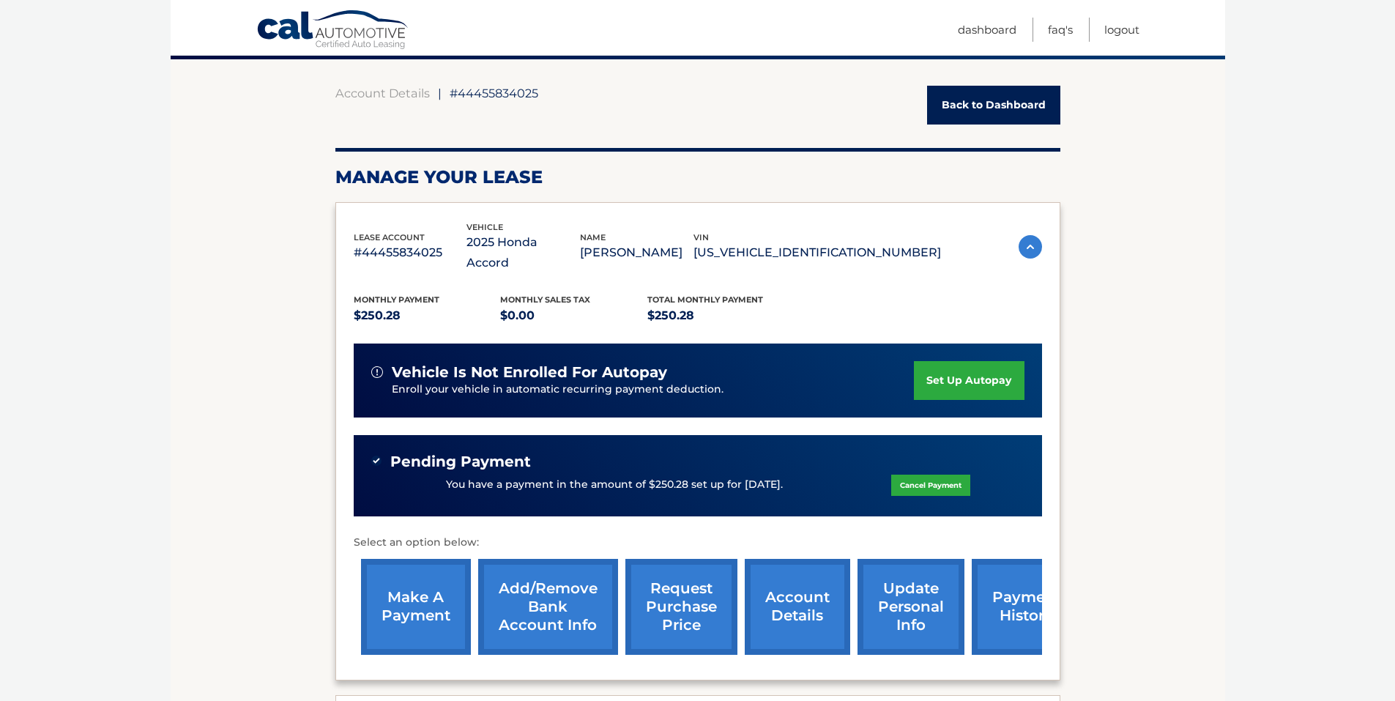
click at [1024, 237] on img at bounding box center [1030, 246] width 23 height 23
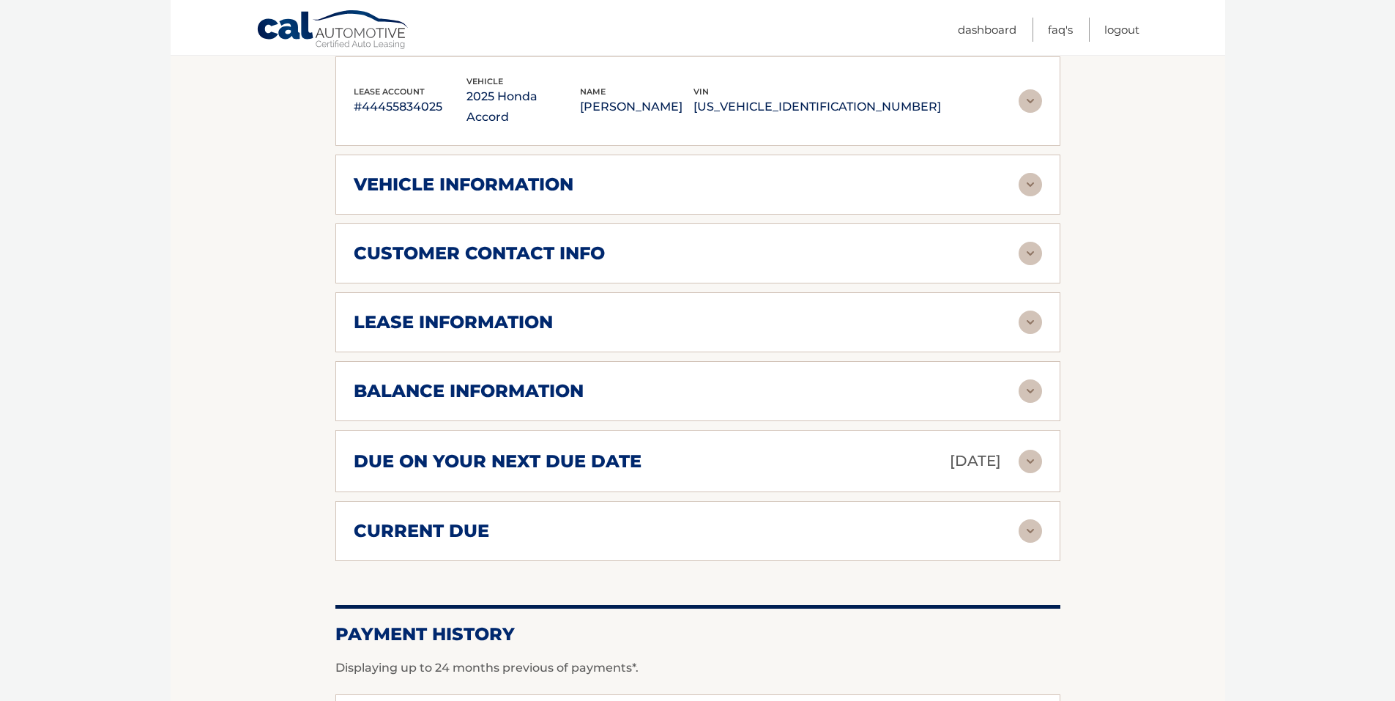
scroll to position [267, 0]
click at [1016, 310] on div "lease information" at bounding box center [686, 321] width 665 height 22
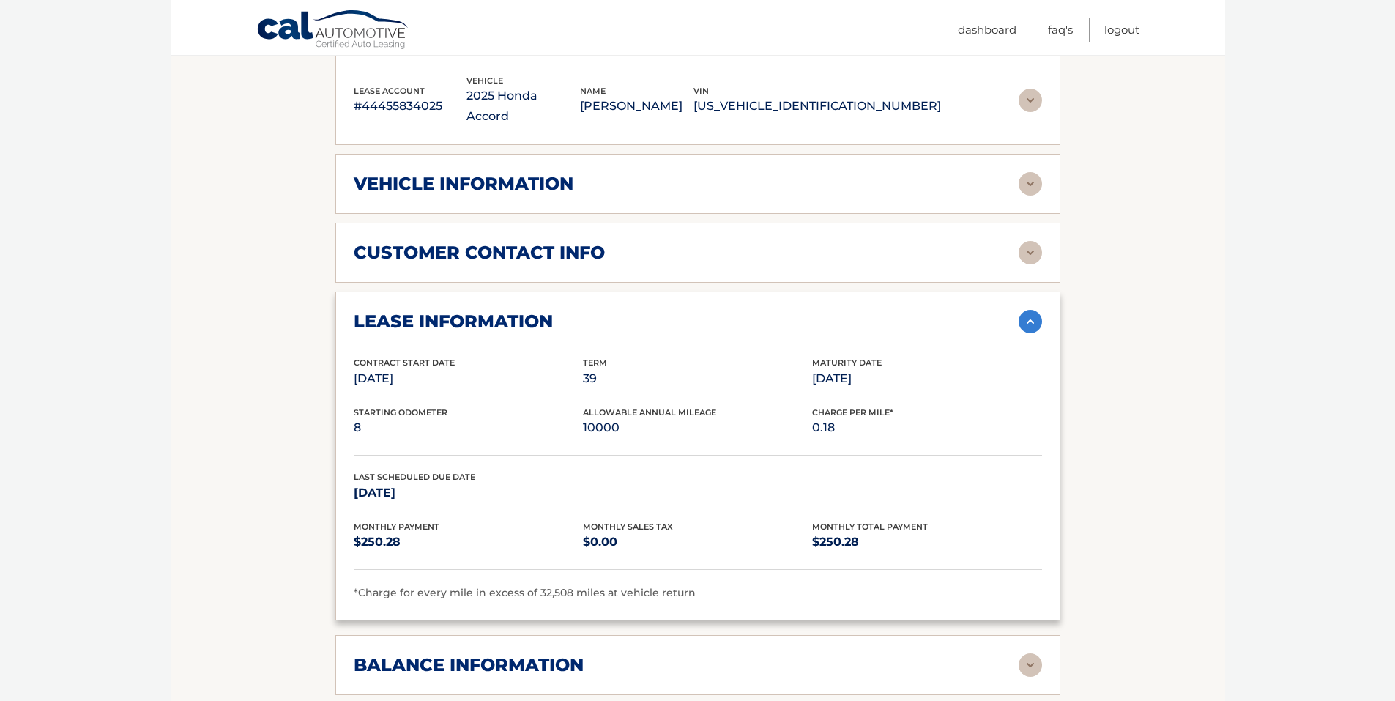
click at [404, 407] on span "Starting Odometer" at bounding box center [401, 412] width 94 height 10
click at [353, 44] on link "Cal Automotive" at bounding box center [333, 31] width 154 height 42
